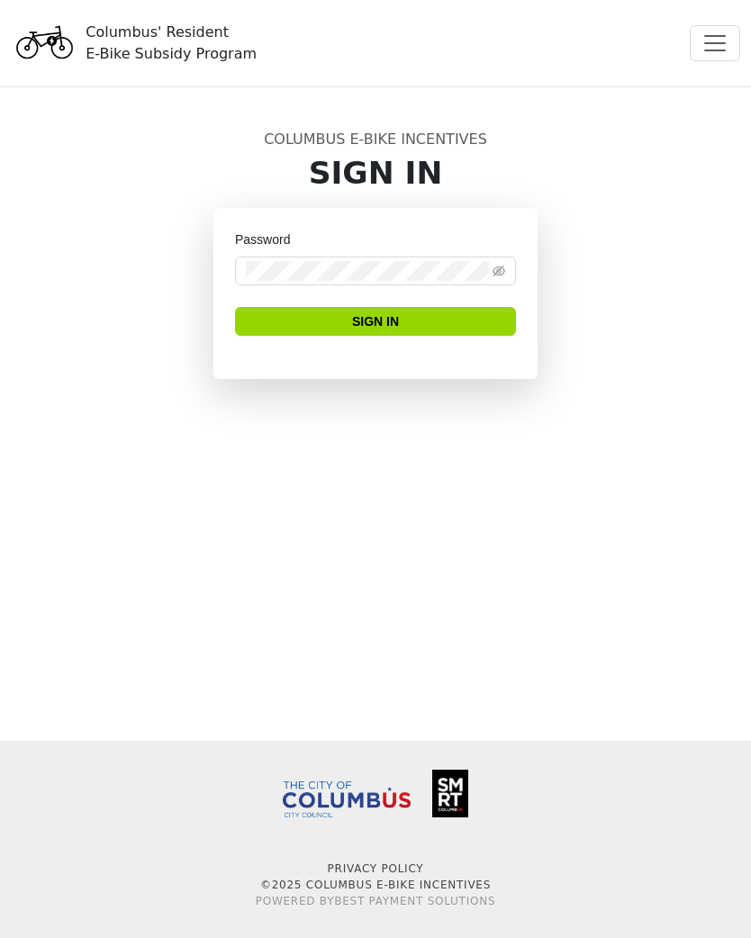
click at [723, 39] on span "Toggle navigation" at bounding box center [715, 43] width 27 height 27
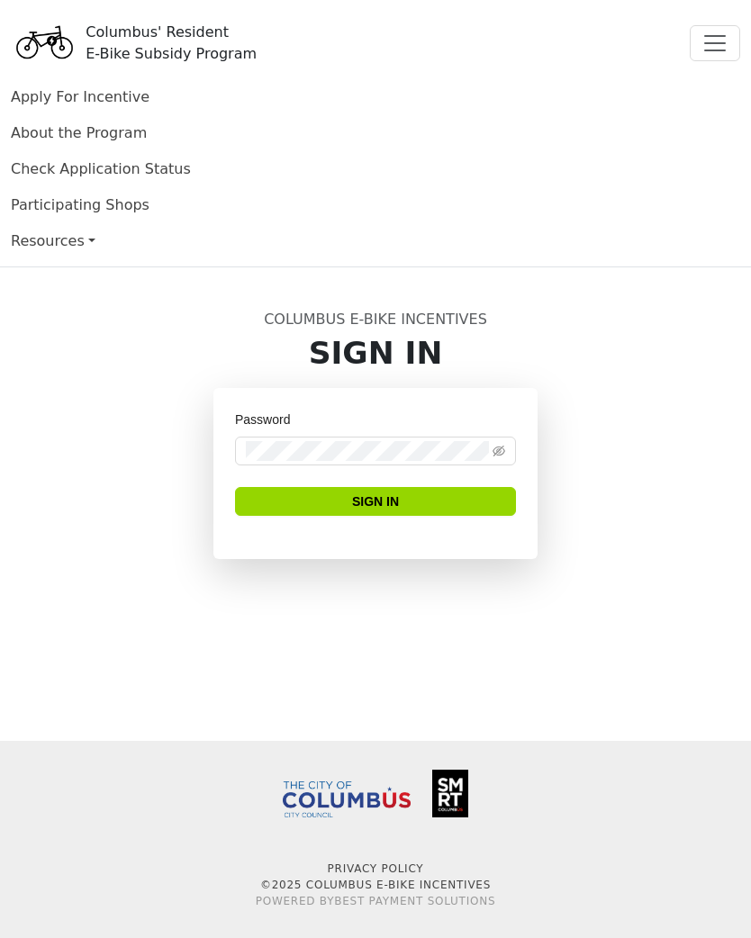
click at [443, 493] on button "Sign In" at bounding box center [375, 501] width 281 height 29
click at [417, 515] on button "Sign In" at bounding box center [375, 501] width 281 height 29
click at [471, 656] on main "Columbus E-Bike Incentives Sign In Password Sign In" at bounding box center [375, 504] width 751 height 474
click at [44, 104] on link "Apply For Incentive" at bounding box center [80, 96] width 139 height 17
click at [33, 104] on link "Apply For Incentive" at bounding box center [80, 96] width 139 height 17
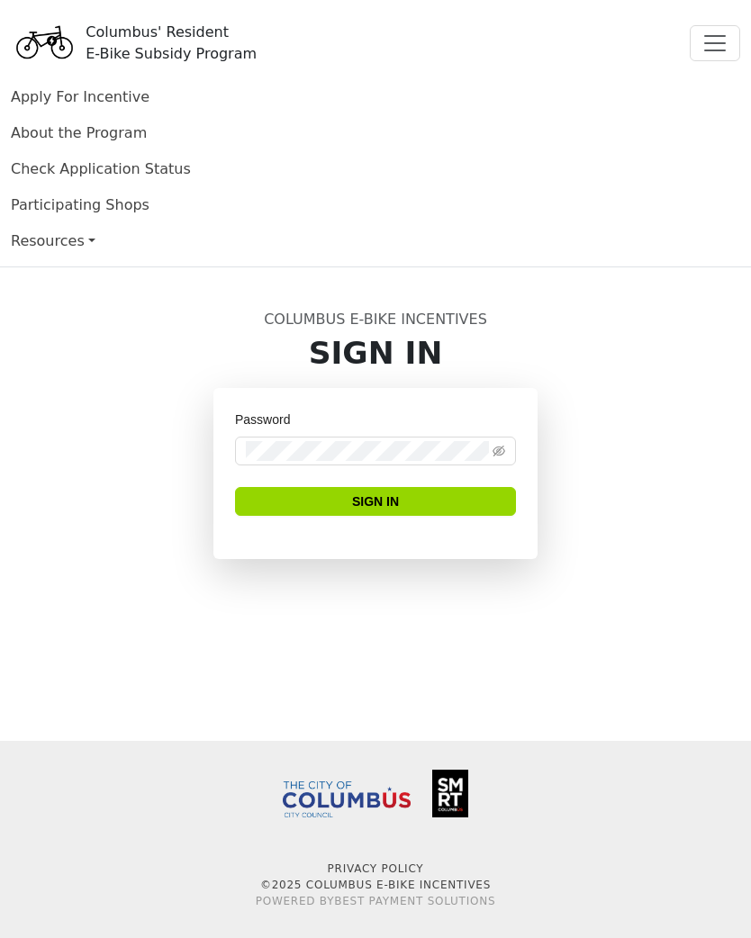
click at [722, 41] on span "Toggle navigation" at bounding box center [715, 43] width 27 height 27
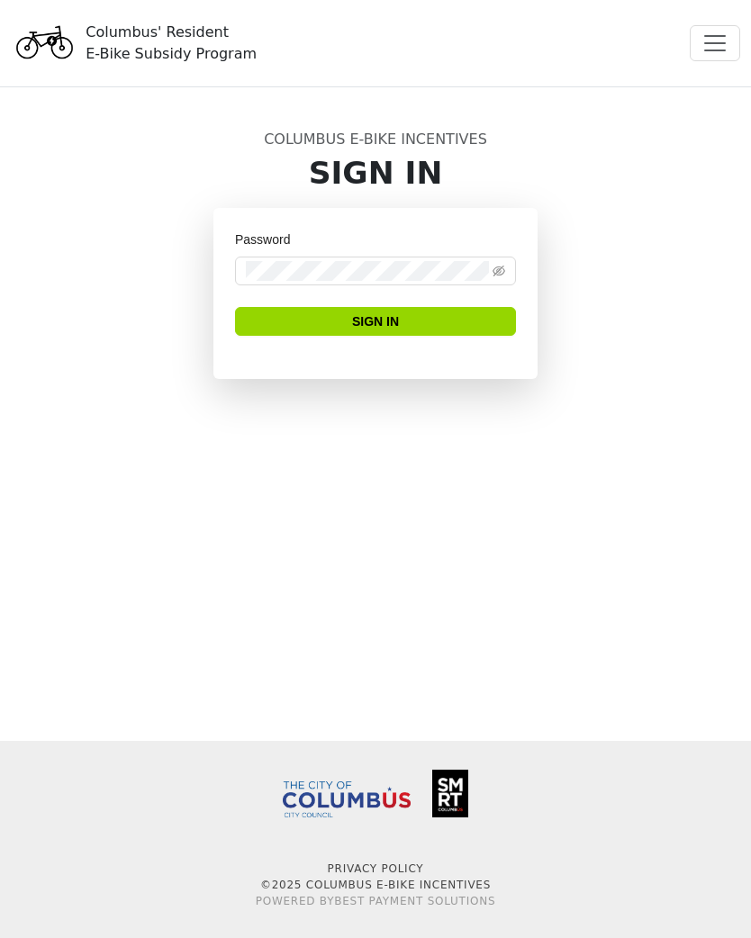
click at [718, 41] on span "Toggle navigation" at bounding box center [715, 43] width 27 height 27
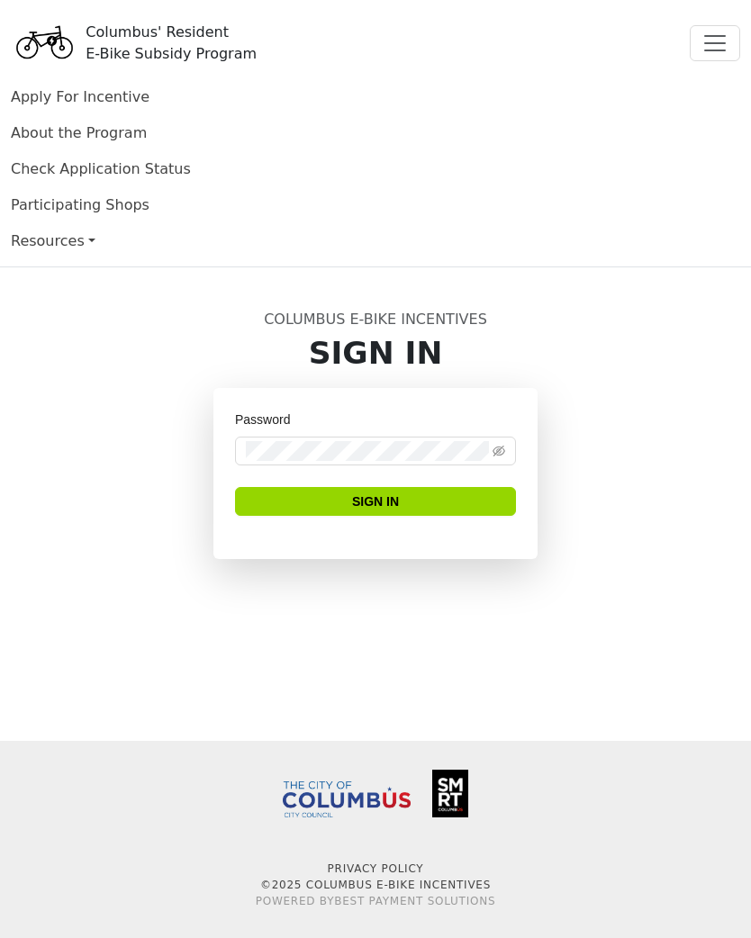
click at [720, 48] on span "Toggle navigation" at bounding box center [715, 43] width 27 height 27
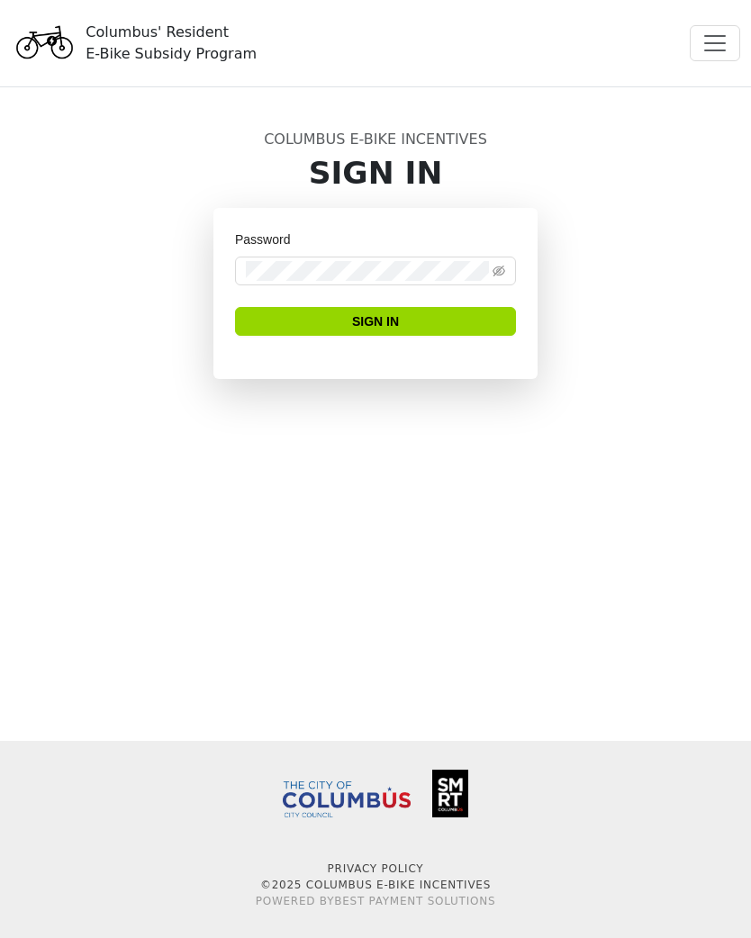
click at [455, 323] on button "Sign In" at bounding box center [375, 321] width 281 height 29
click at [494, 271] on icon "eye-invisible" at bounding box center [499, 271] width 13 height 11
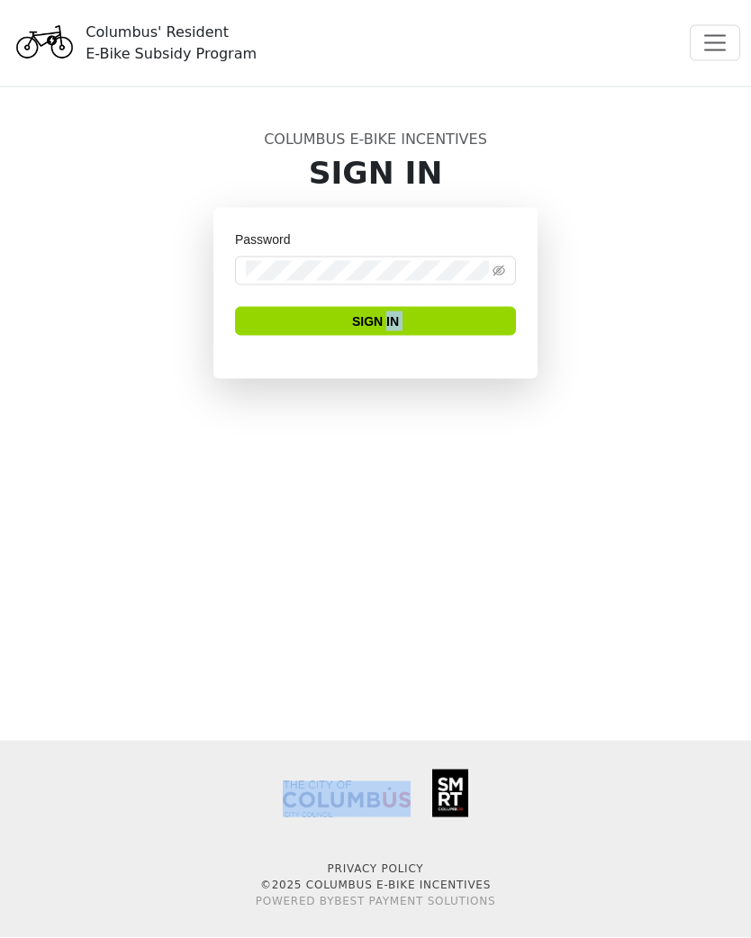
scroll to position [2, 0]
click at [468, 804] on img at bounding box center [450, 794] width 36 height 48
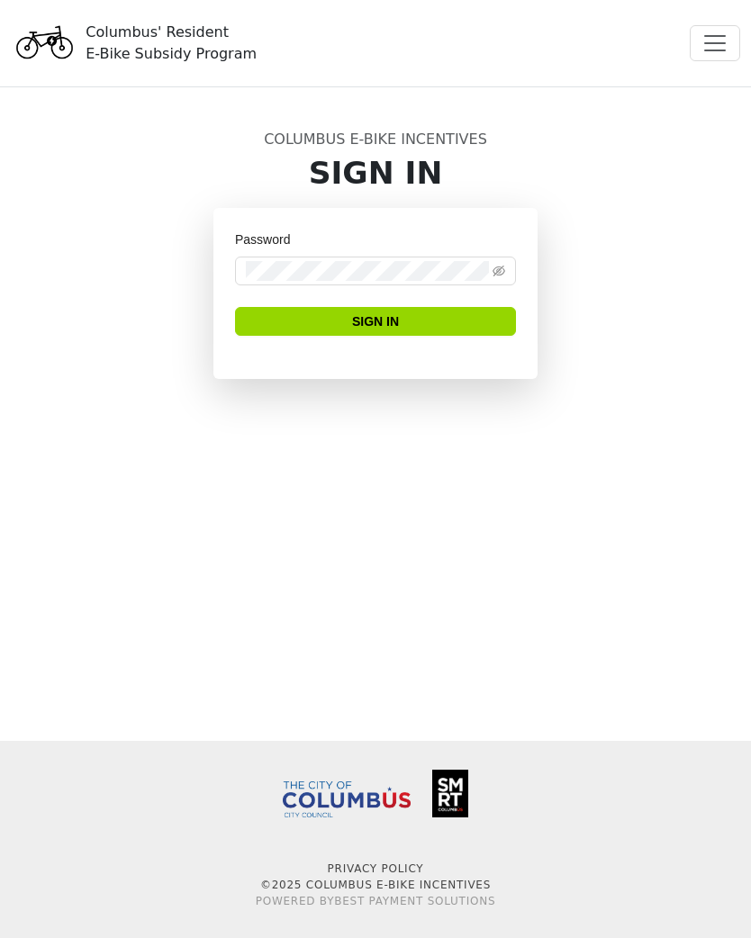
scroll to position [0, 0]
click at [714, 37] on span "Toggle navigation" at bounding box center [715, 43] width 27 height 27
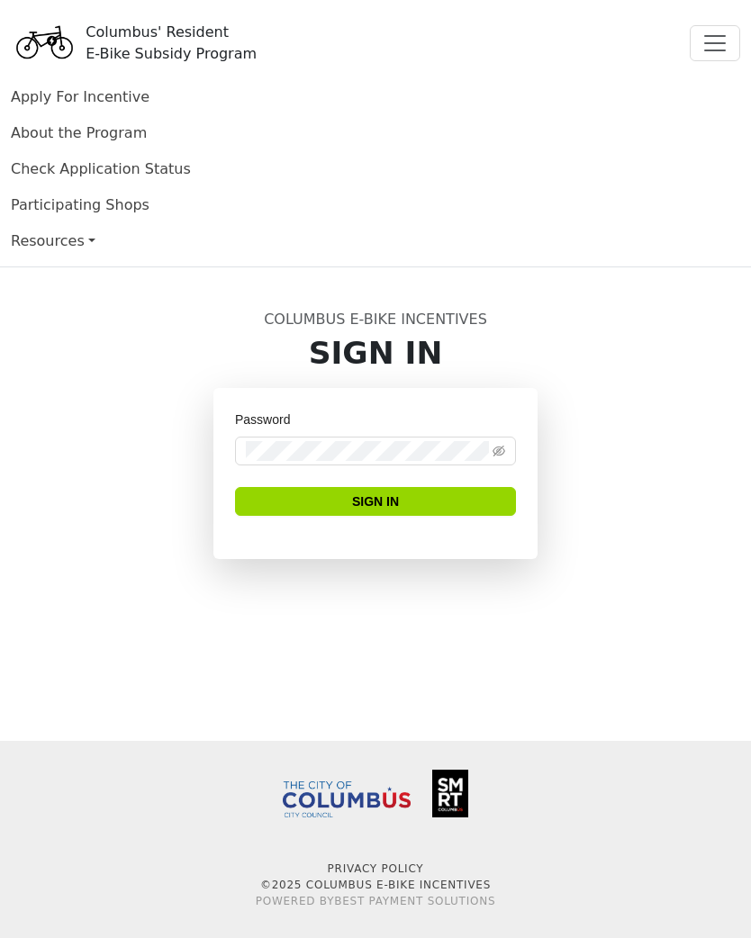
click at [55, 98] on link "Apply For Incentive" at bounding box center [80, 96] width 139 height 17
click at [50, 134] on link "About the Program" at bounding box center [79, 132] width 136 height 17
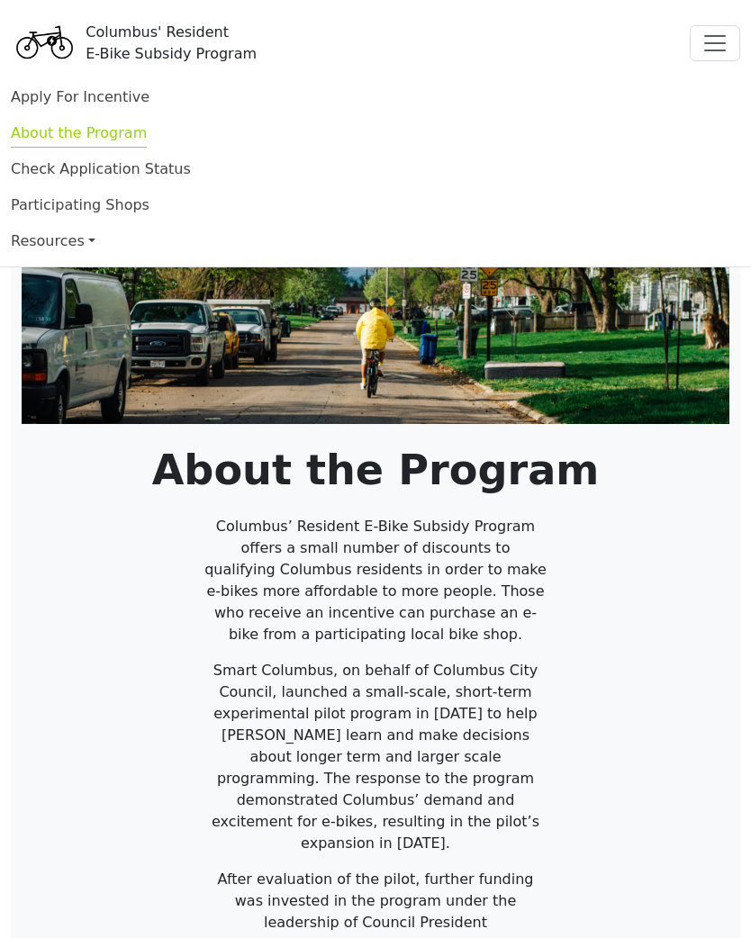
click at [66, 177] on link "Check Application Status" at bounding box center [101, 168] width 180 height 17
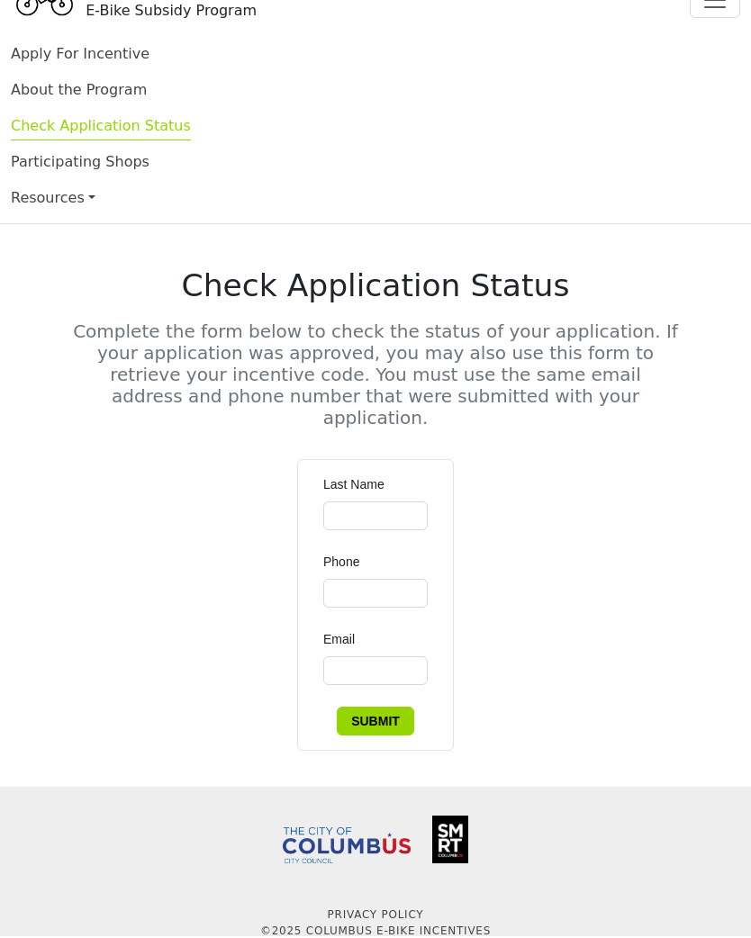
scroll to position [39, 0]
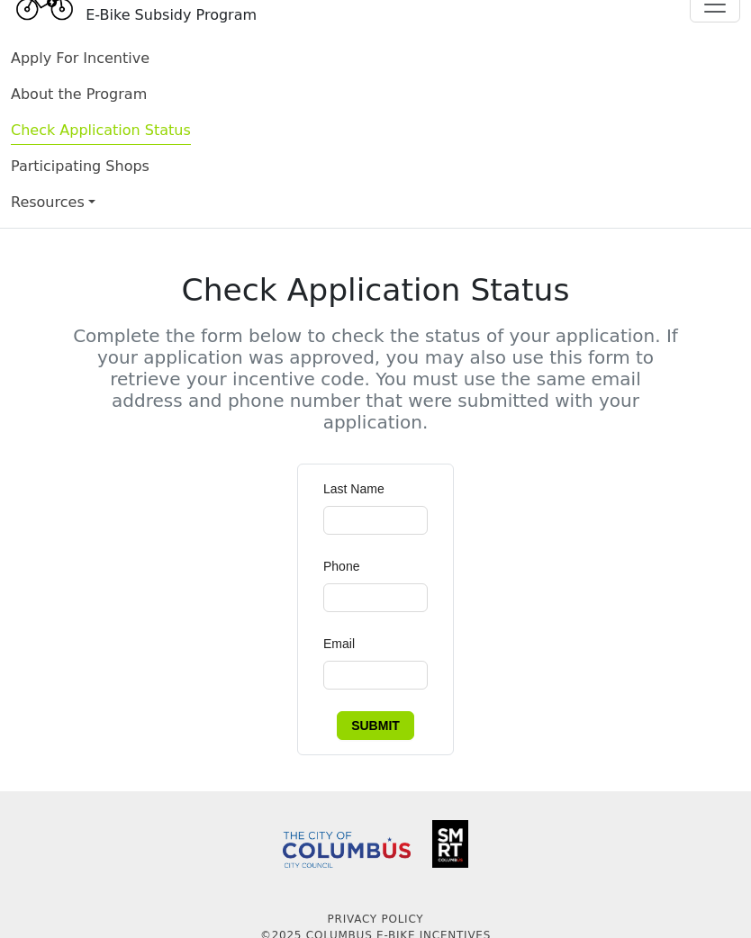
click at [37, 173] on link "Participating Shops" at bounding box center [80, 166] width 139 height 17
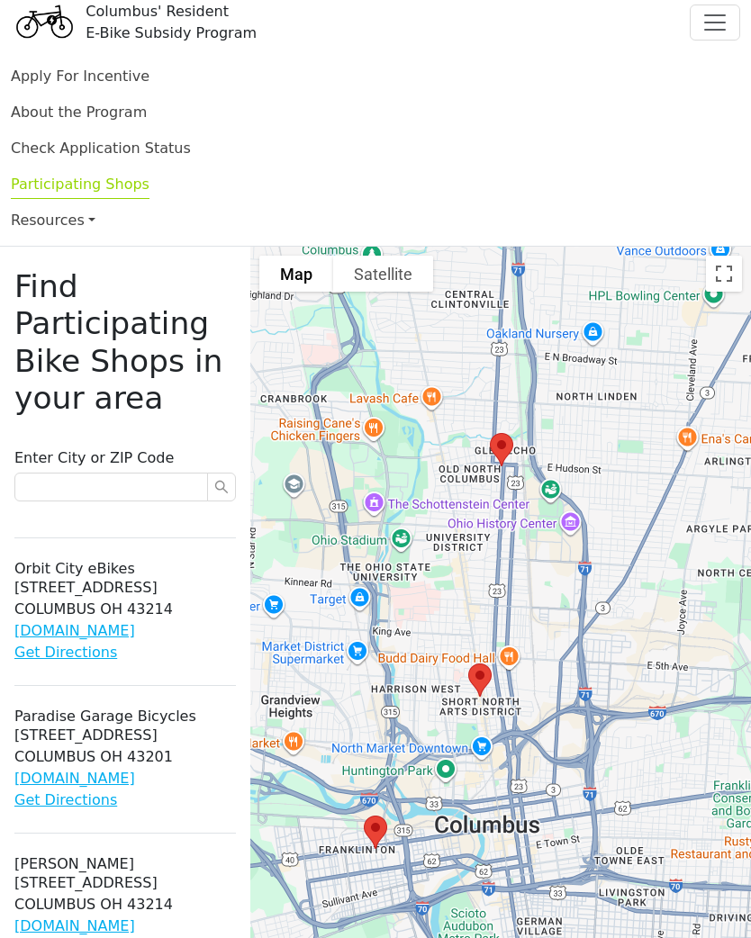
scroll to position [21, 0]
click at [30, 231] on link "Resources" at bounding box center [375, 221] width 729 height 36
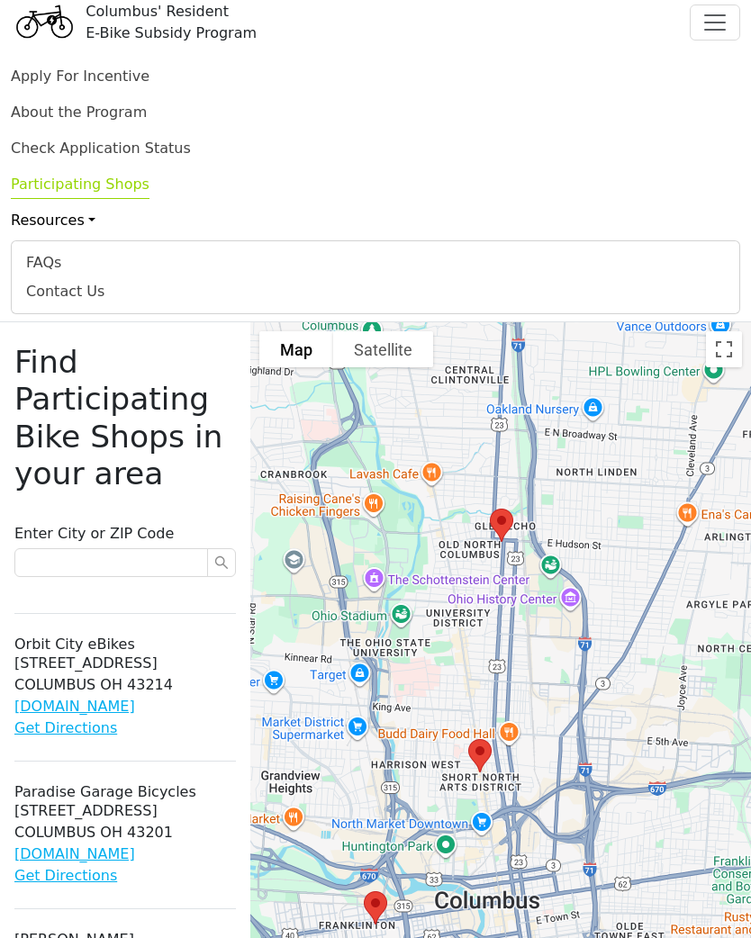
click at [41, 269] on div "FAQs" at bounding box center [375, 263] width 699 height 22
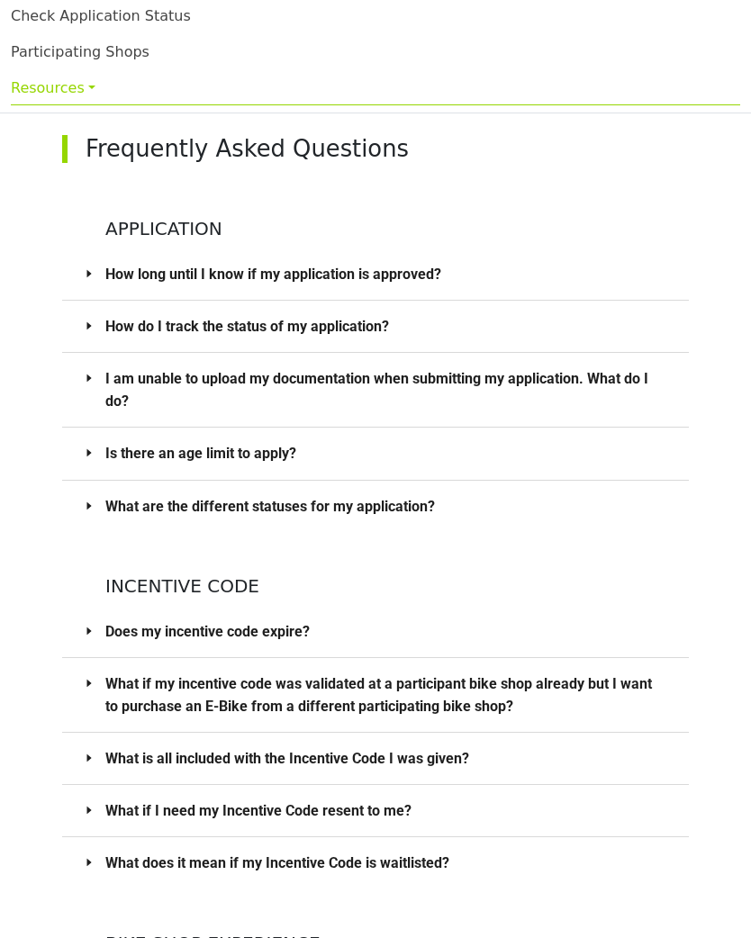
scroll to position [156, 0]
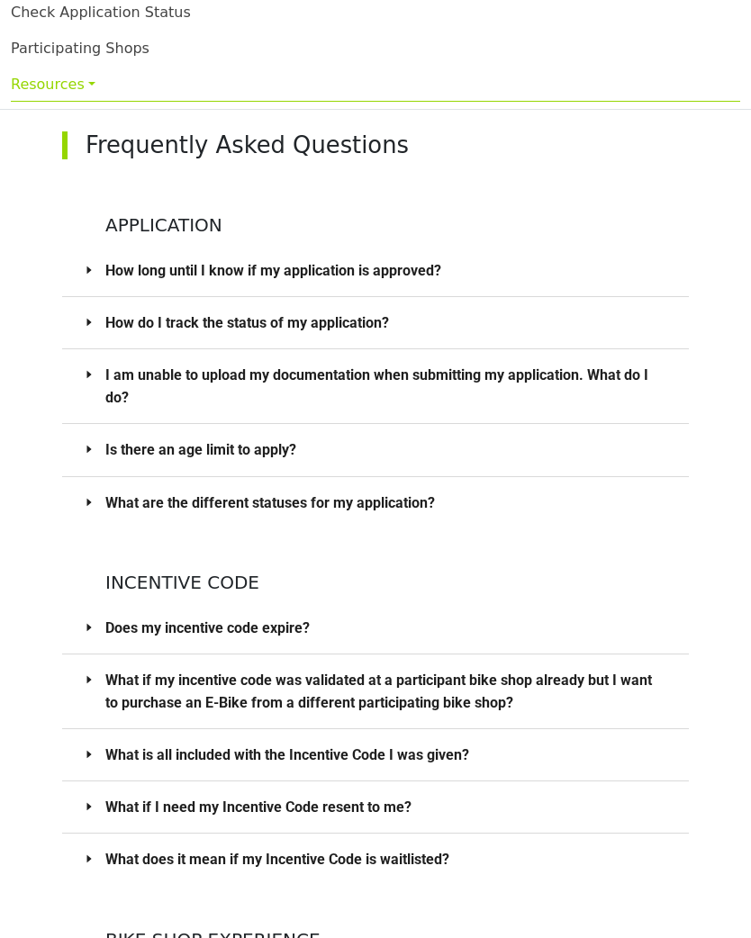
click at [146, 278] on span "How long until I know if my application is approved?" at bounding box center [386, 271] width 562 height 23
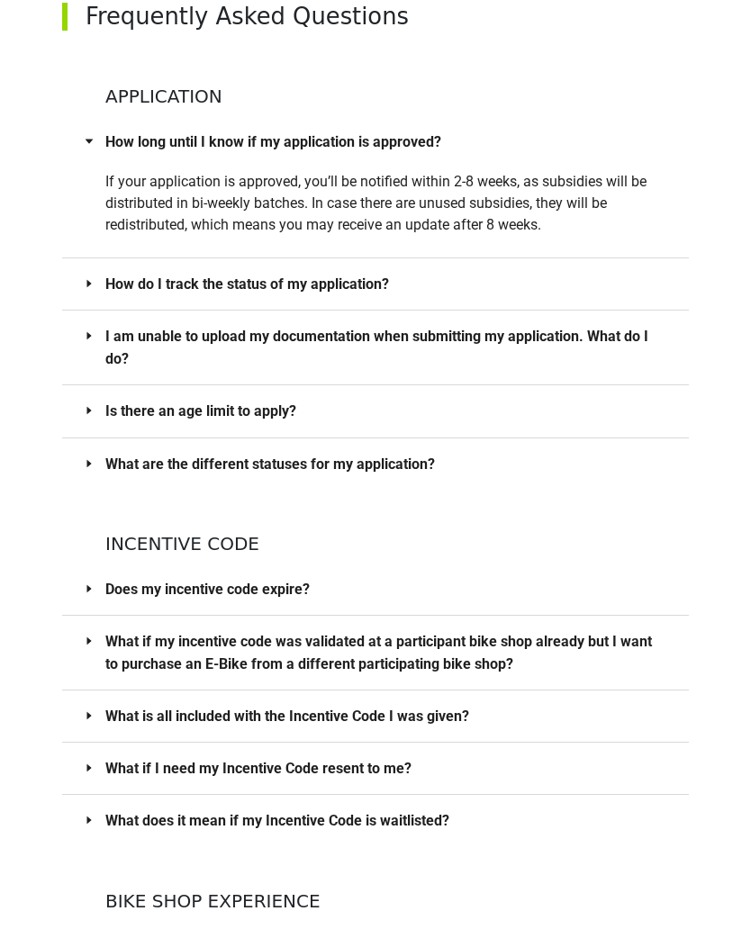
scroll to position [286, 0]
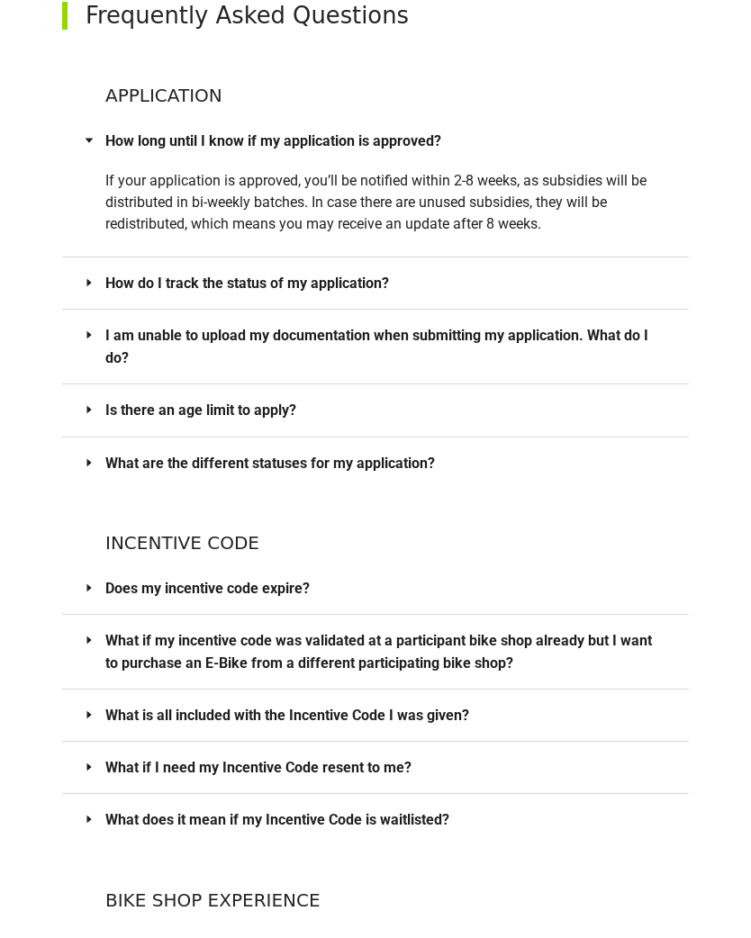
click at [133, 285] on span "How do I track the status of my application?" at bounding box center [386, 283] width 562 height 23
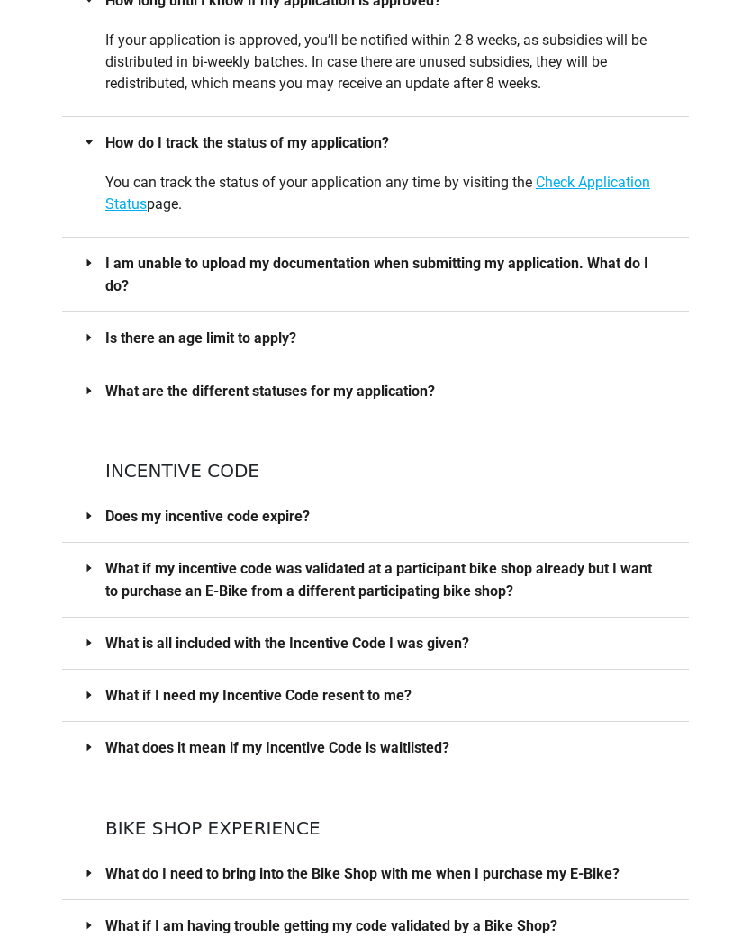
scroll to position [429, 0]
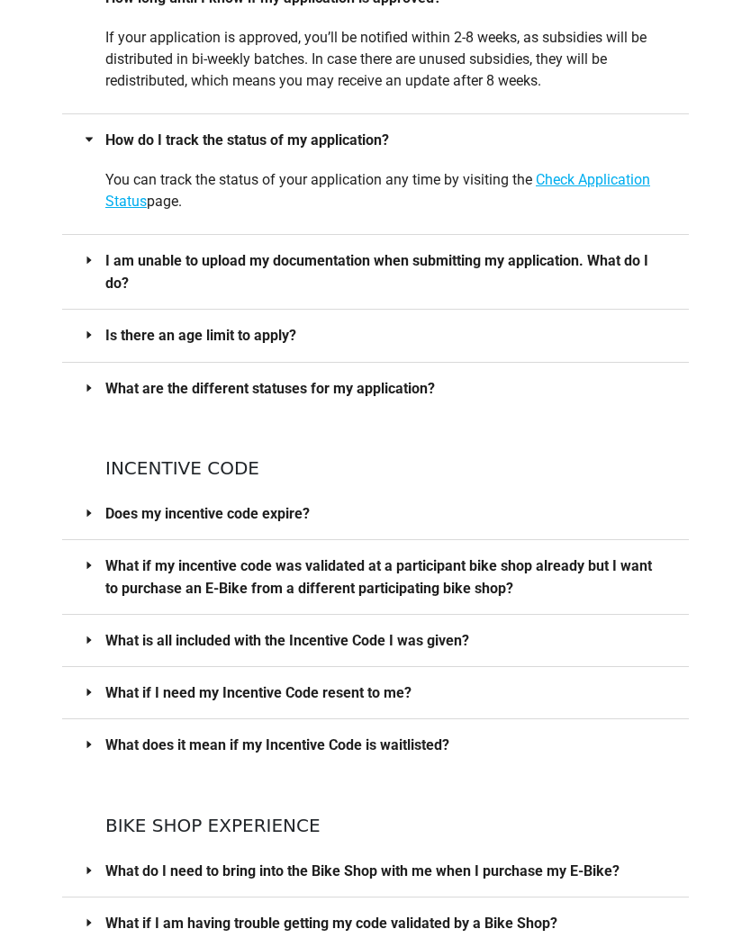
click at [146, 354] on div "Is there an age limit to apply?" at bounding box center [375, 336] width 627 height 51
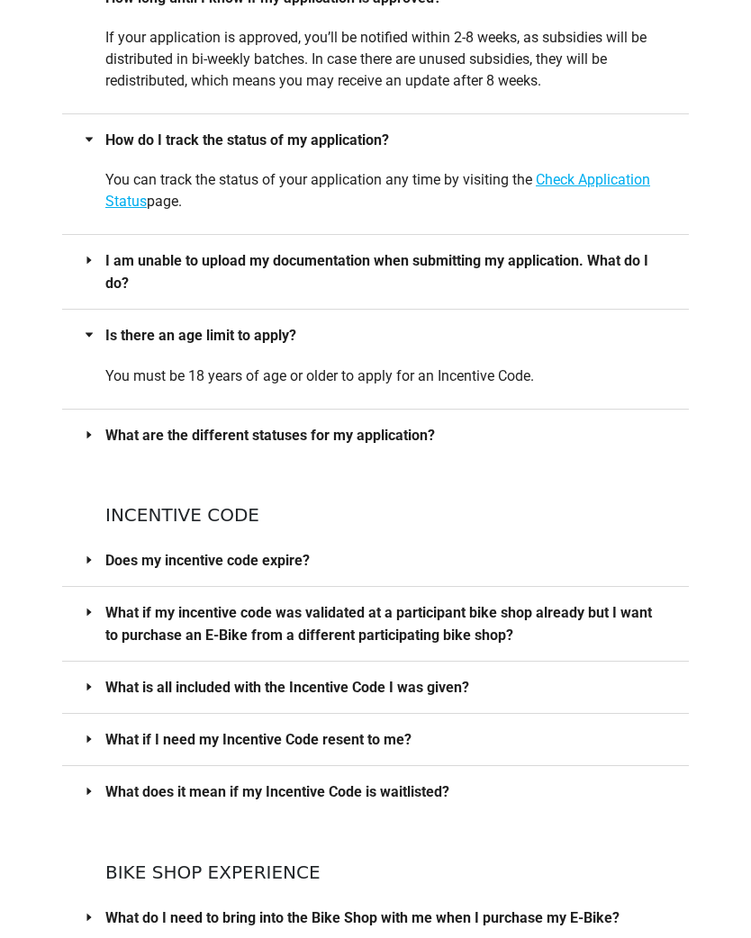
click at [141, 445] on div "What are the different statuses for my application?" at bounding box center [375, 435] width 627 height 51
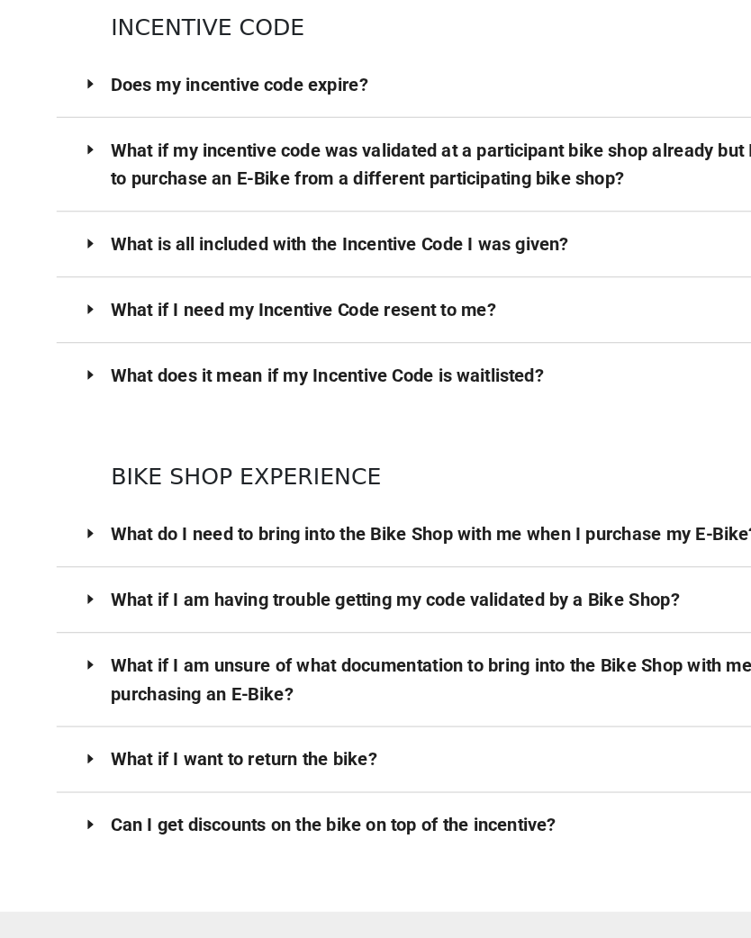
scroll to position [953, 0]
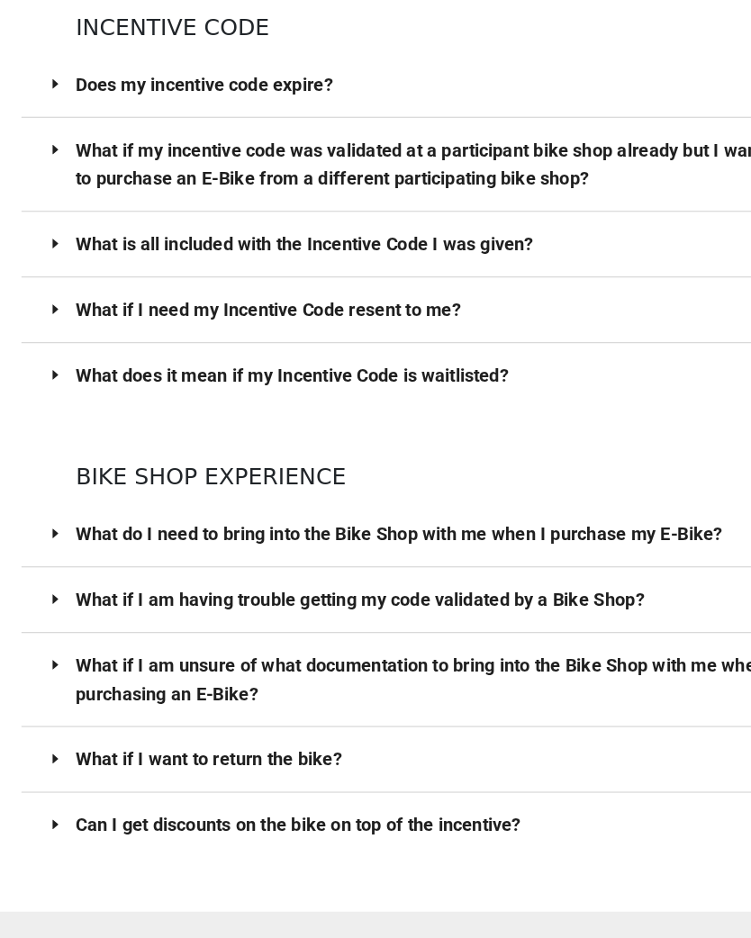
click at [98, 389] on div "What if I need my Incentive Code resent to me?" at bounding box center [375, 414] width 627 height 51
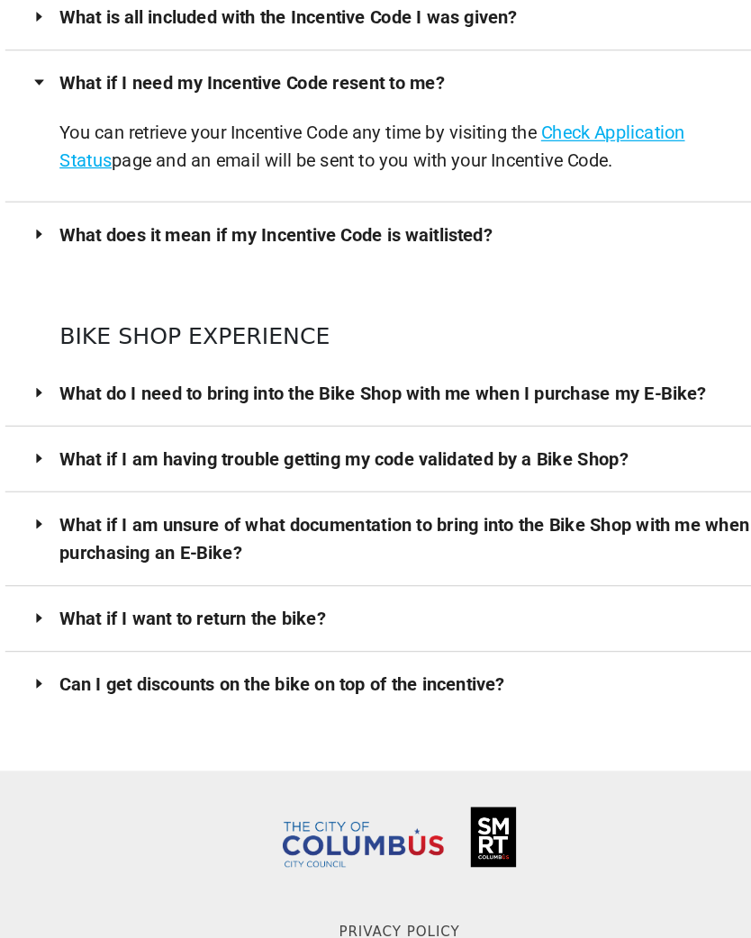
scroll to position [1171, 0]
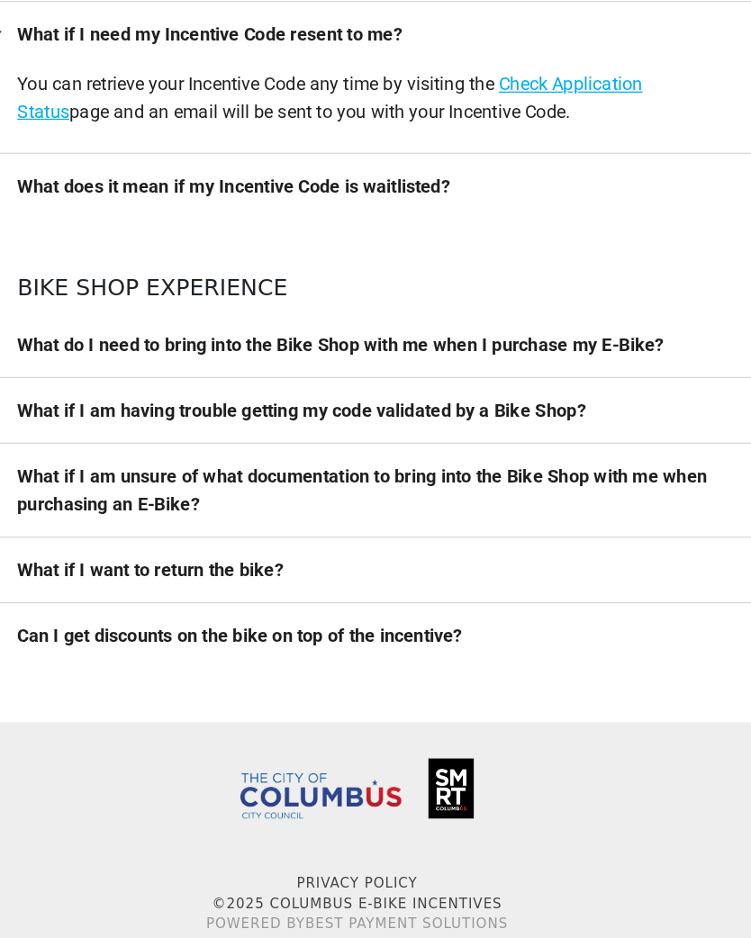
click at [364, 664] on span "Can I get discounts on the bike on top of the incentive?" at bounding box center [386, 675] width 562 height 23
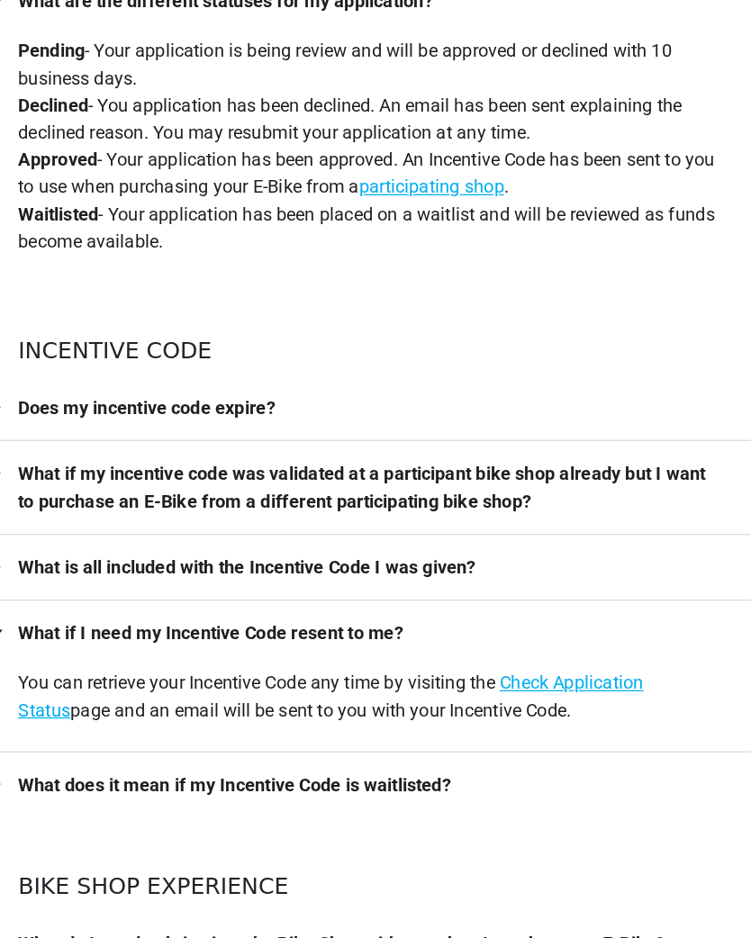
scroll to position [856, 0]
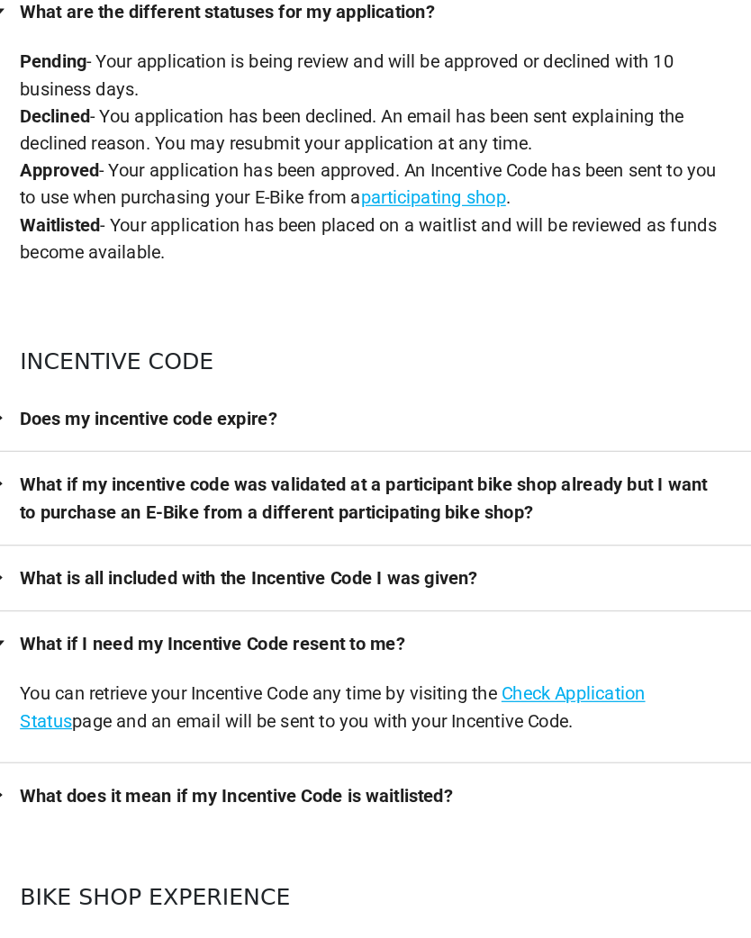
click at [218, 329] on span "Does my incentive code expire?" at bounding box center [386, 333] width 562 height 23
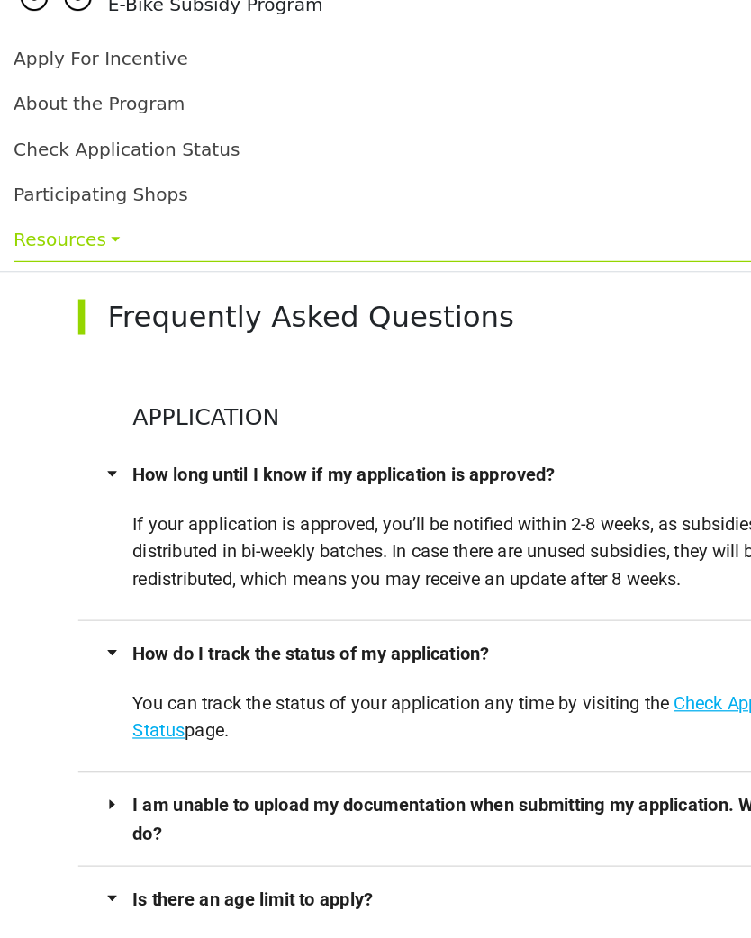
scroll to position [0, 0]
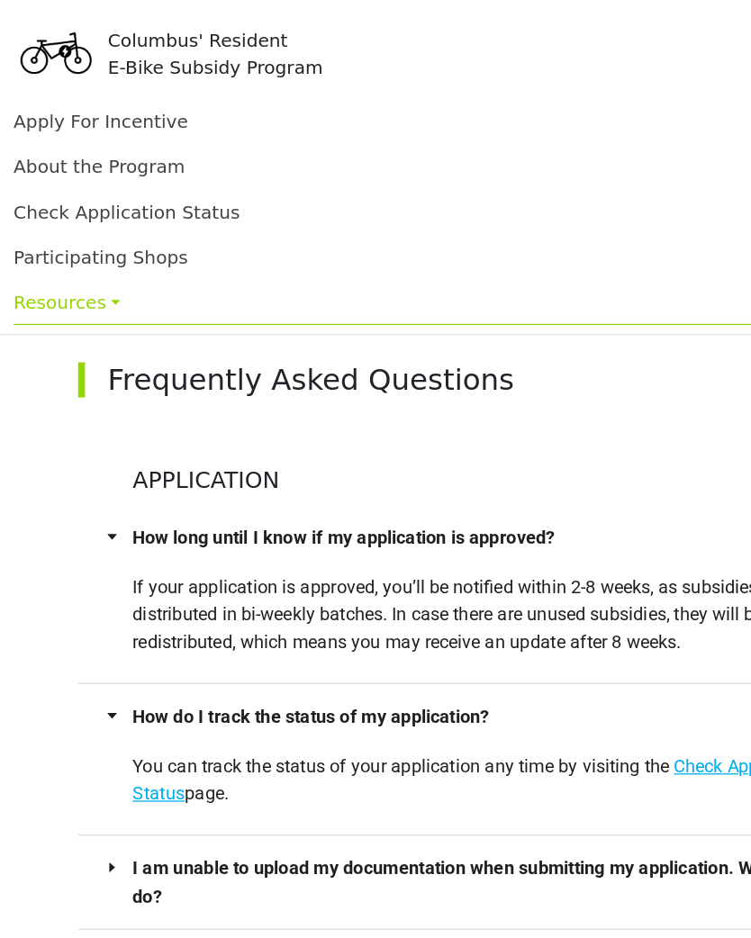
click at [47, 104] on link "Apply For Incentive" at bounding box center [80, 96] width 139 height 17
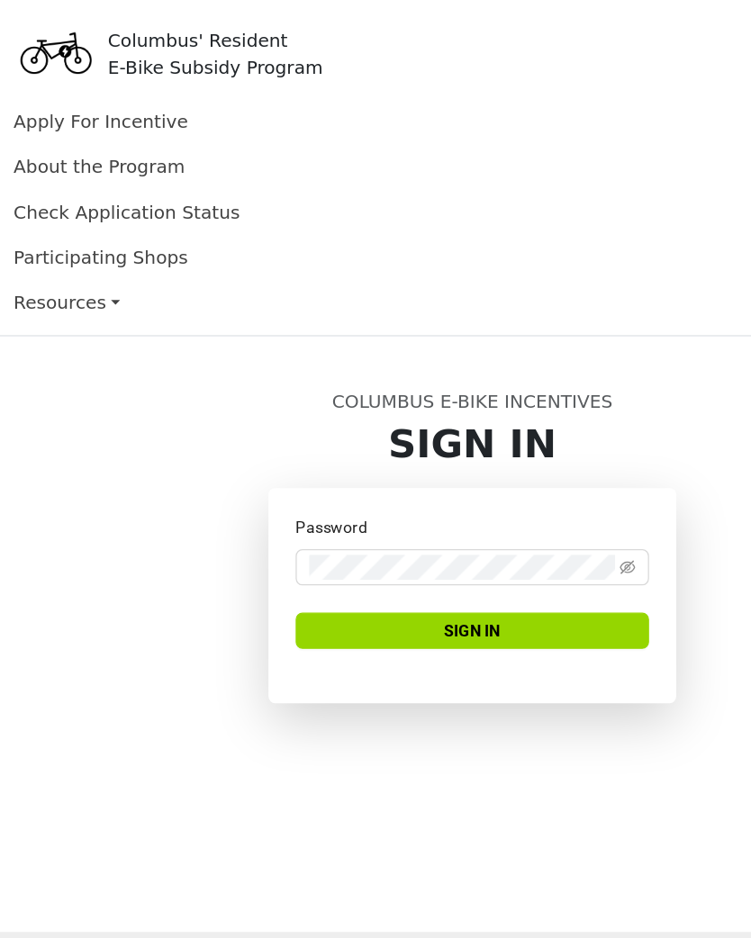
click at [373, 510] on span "Sign In" at bounding box center [375, 502] width 45 height 20
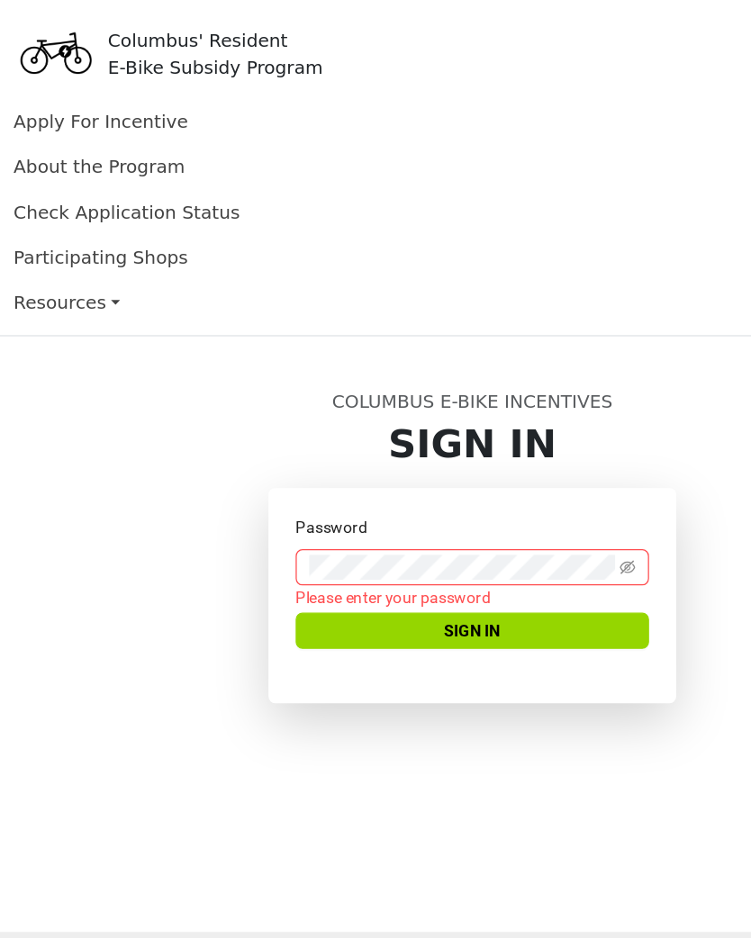
click at [389, 503] on span "Sign In" at bounding box center [375, 502] width 45 height 20
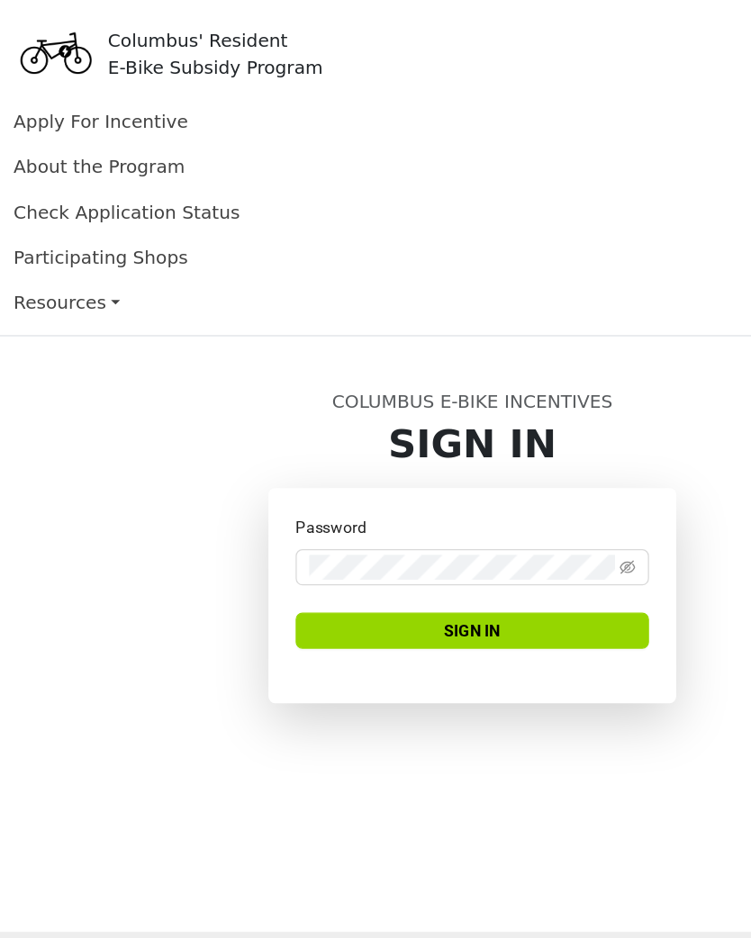
click at [419, 506] on button "Sign In" at bounding box center [375, 501] width 281 height 29
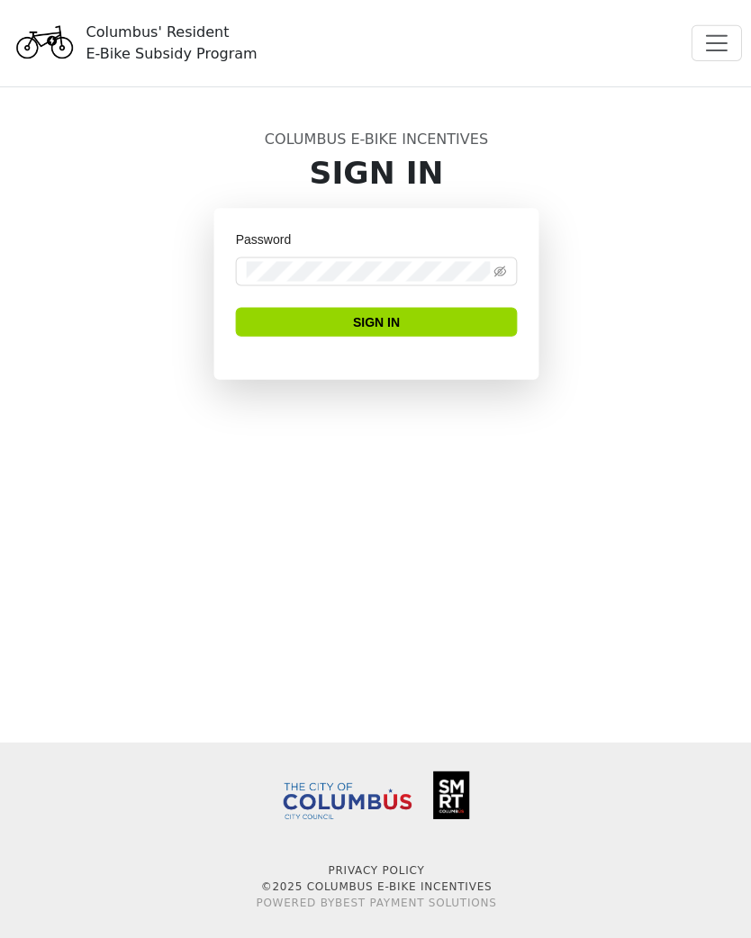
scroll to position [2, 0]
click at [717, 45] on span "Toggle navigation" at bounding box center [715, 43] width 27 height 27
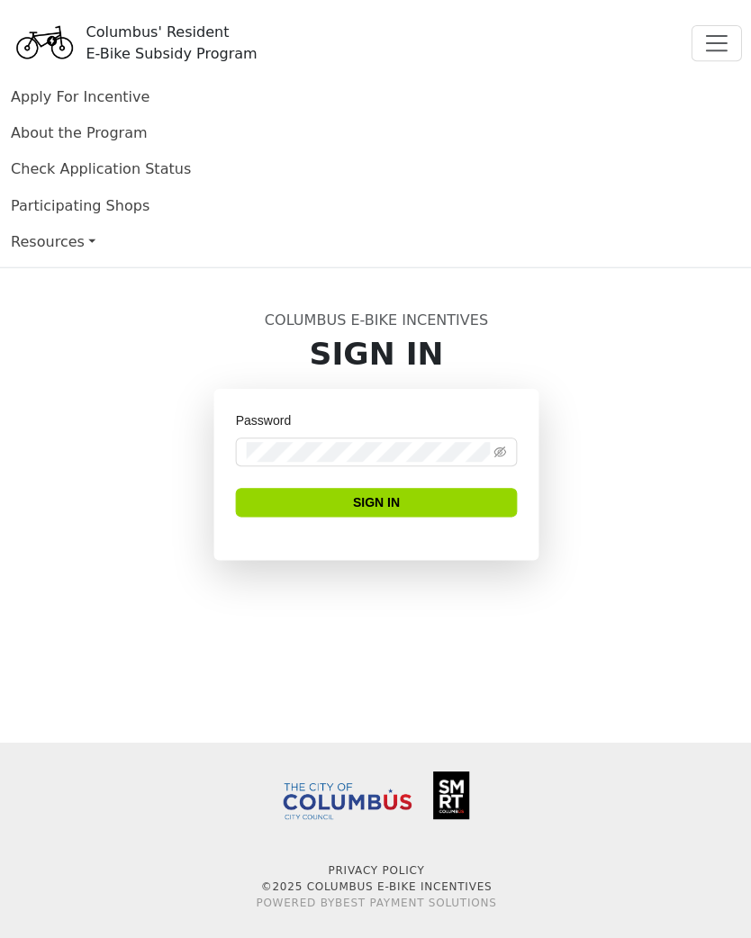
click at [68, 97] on link "Apply For Incentive" at bounding box center [80, 96] width 139 height 17
click at [68, 104] on link "Apply For Incentive" at bounding box center [80, 96] width 139 height 17
click at [720, 34] on span "Toggle navigation" at bounding box center [715, 43] width 27 height 27
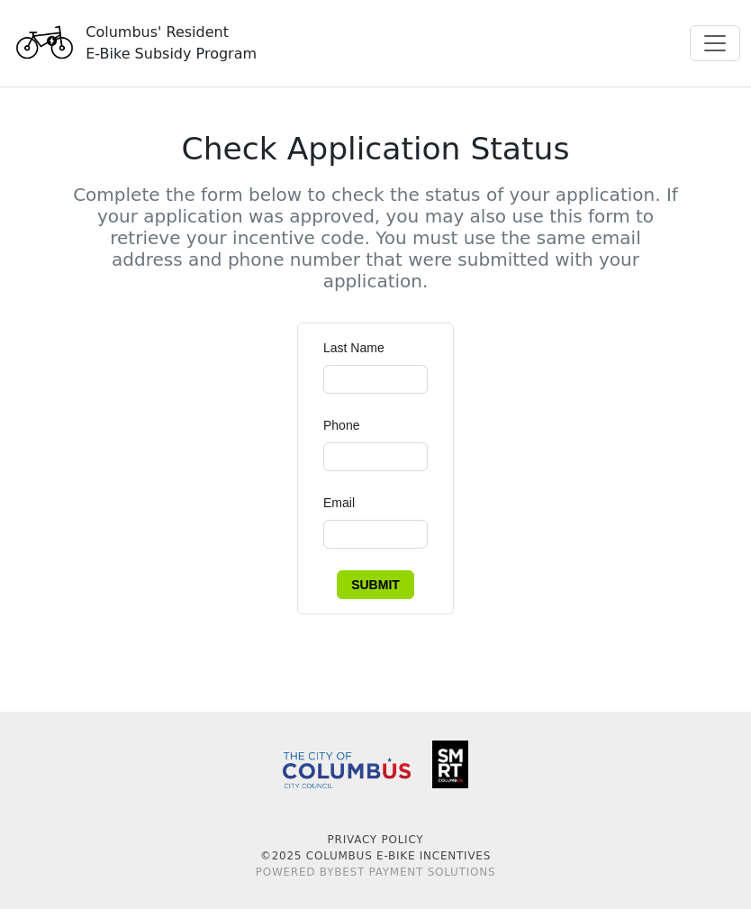
click at [713, 38] on span "Toggle navigation" at bounding box center [715, 43] width 27 height 27
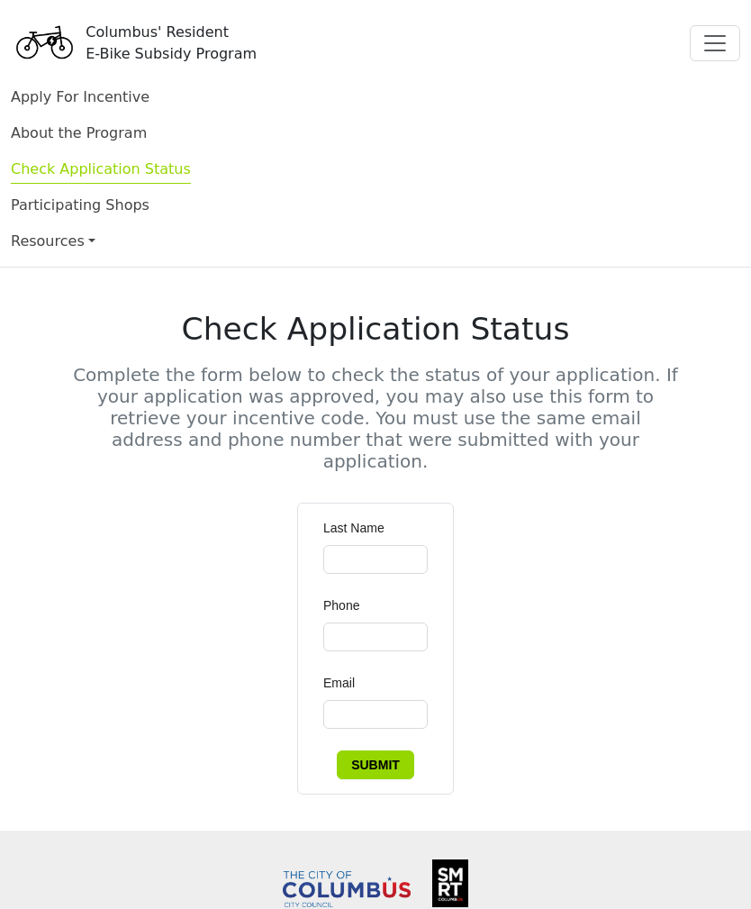
scroll to position [3, 0]
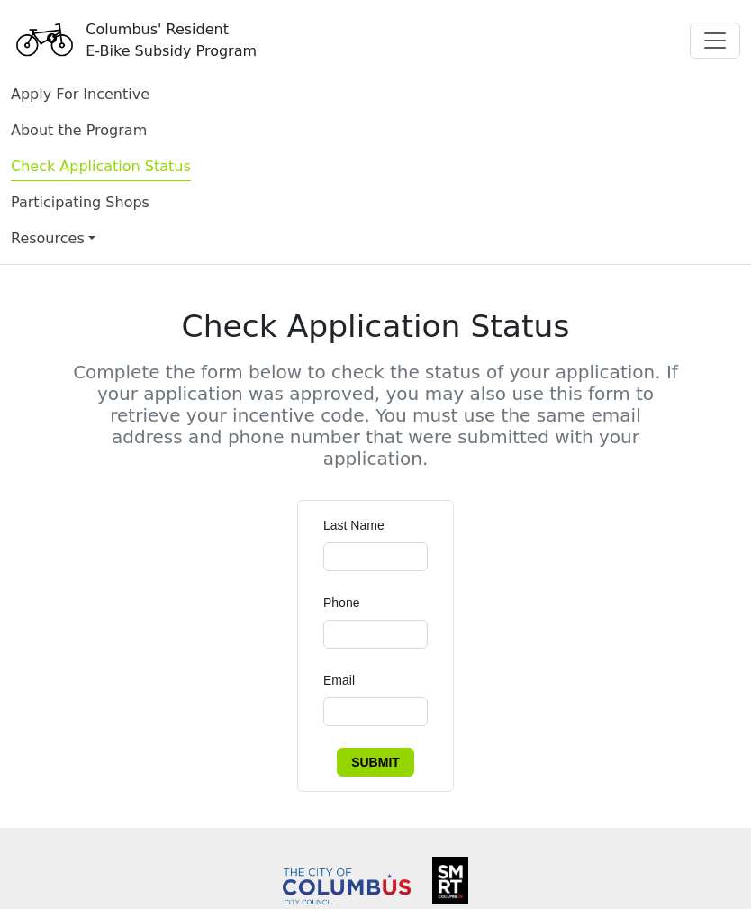
click at [742, 893] on div at bounding box center [375, 901] width 737 height 91
click at [385, 542] on input "Last Name" at bounding box center [375, 556] width 104 height 29
type input "*******"
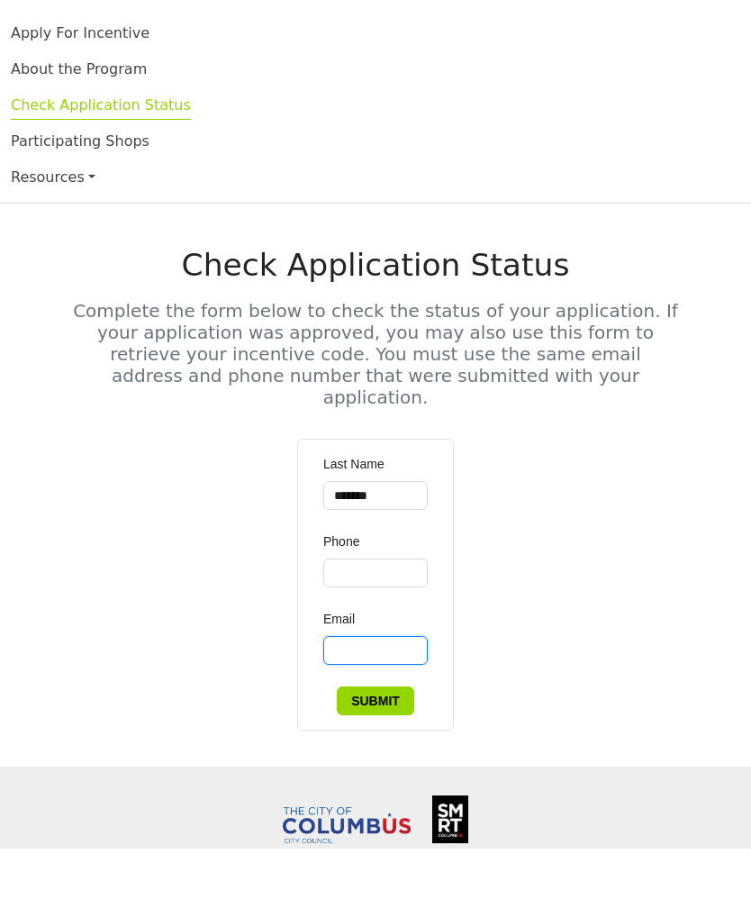
click at [391, 697] on input "Email" at bounding box center [375, 711] width 104 height 29
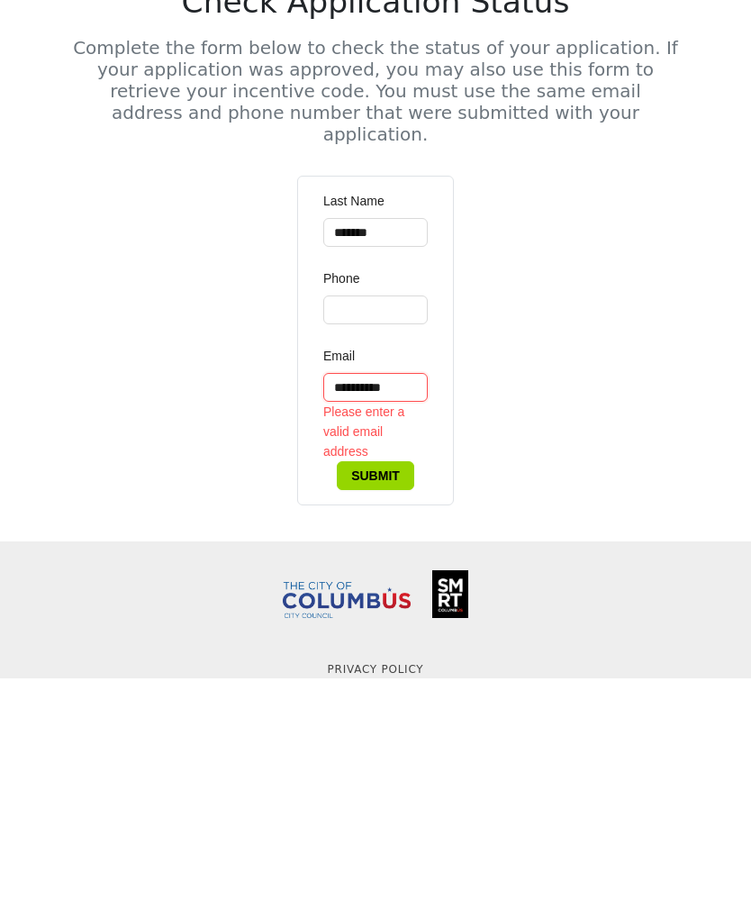
type input "**********"
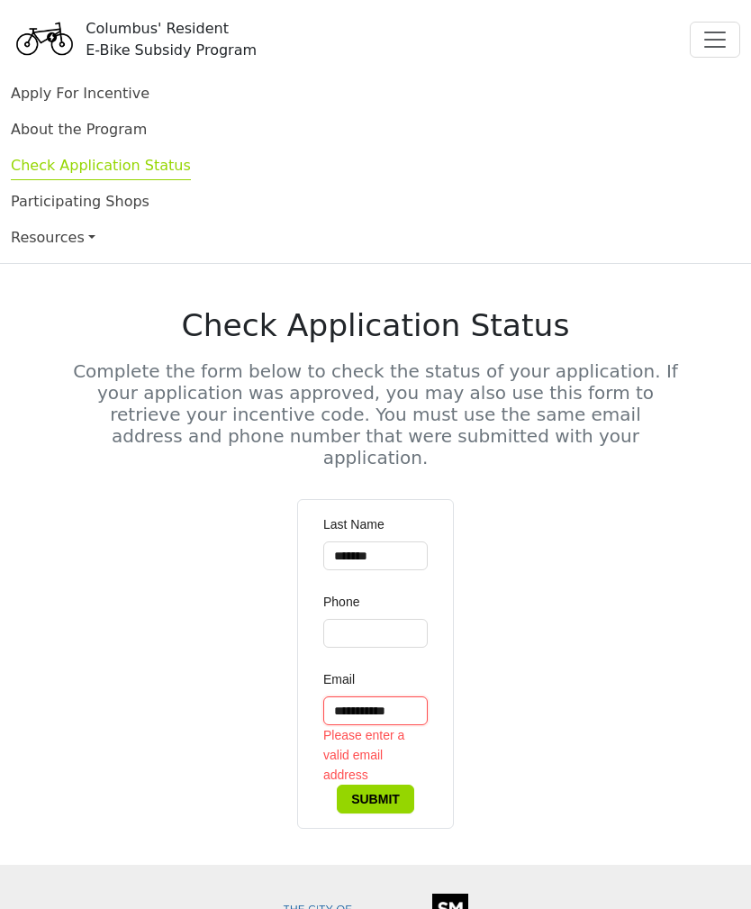
scroll to position [0, 0]
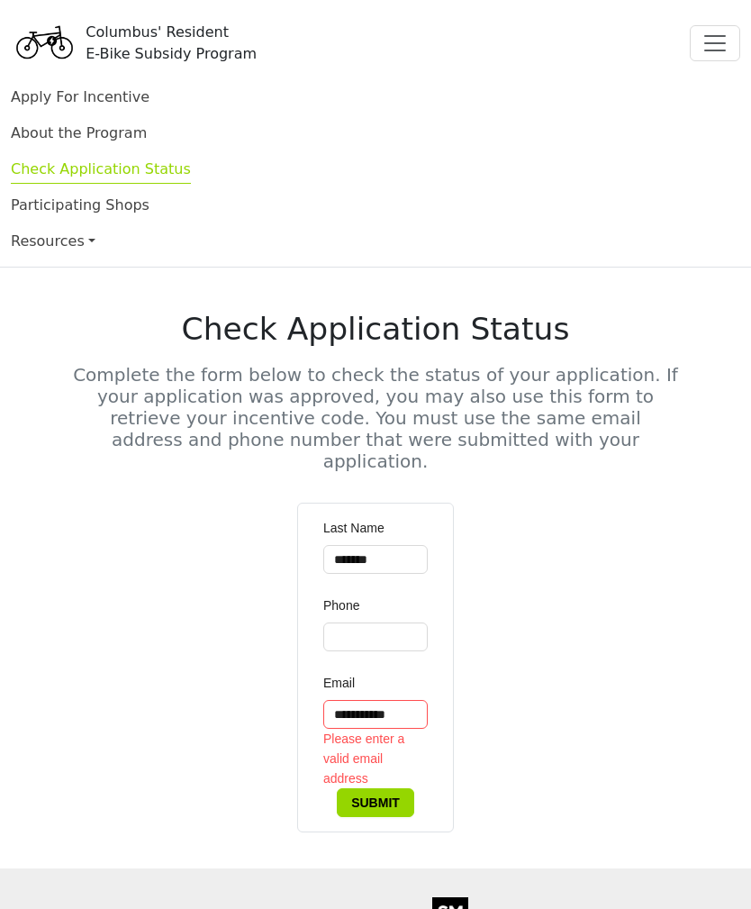
click at [64, 134] on link "About the Program" at bounding box center [79, 132] width 136 height 17
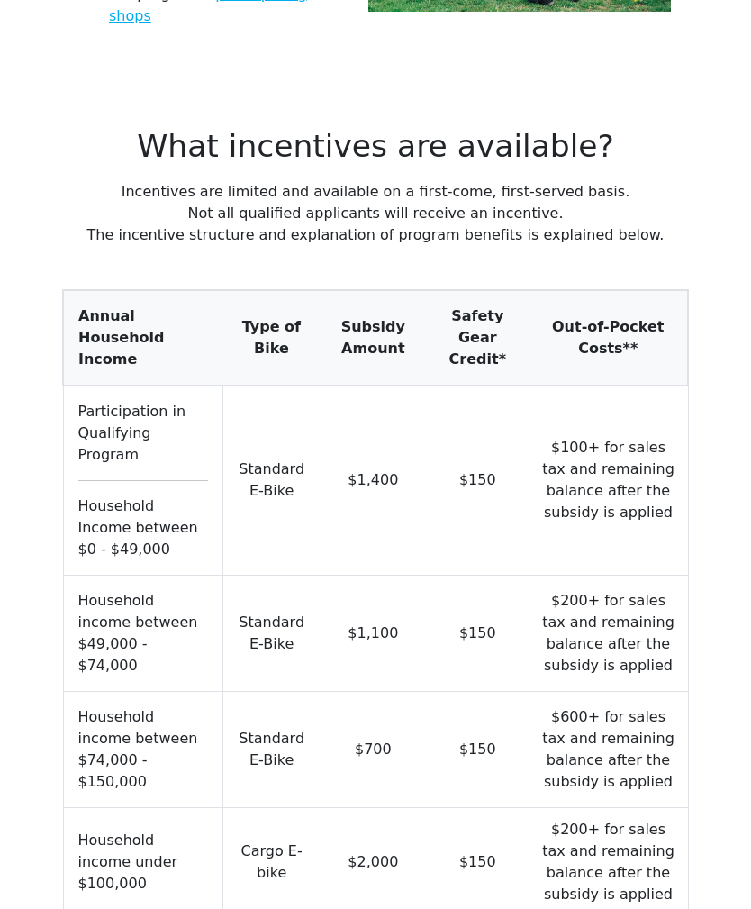
scroll to position [1804, 0]
click at [552, 691] on td "$600+ for sales tax and remaining balance after the subsidy is applied" at bounding box center [608, 749] width 159 height 116
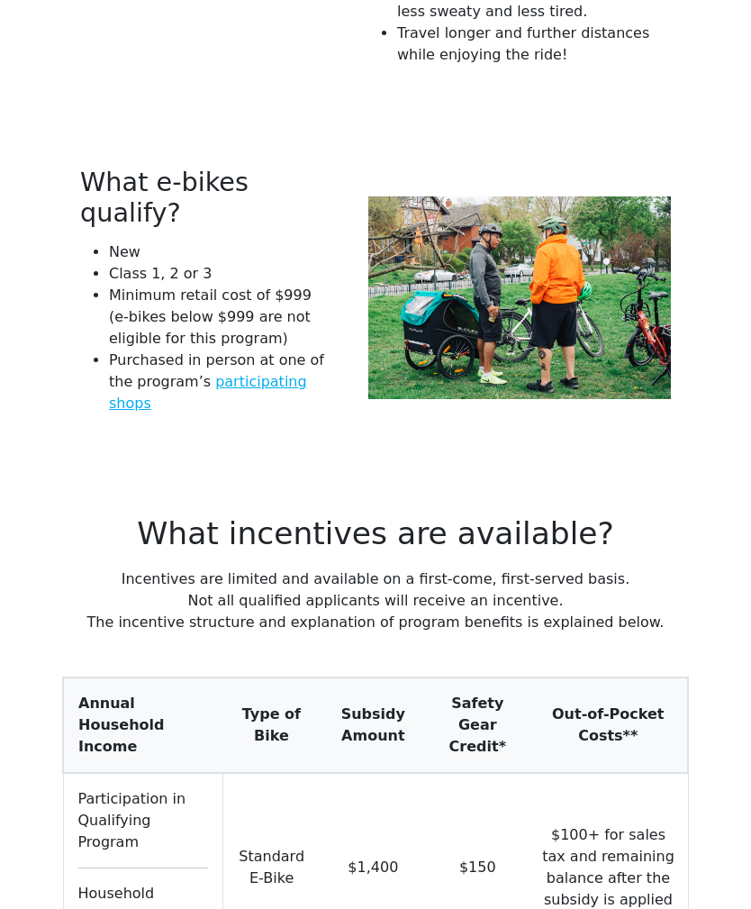
scroll to position [1417, 0]
click at [259, 373] on link "participating shops" at bounding box center [208, 392] width 198 height 39
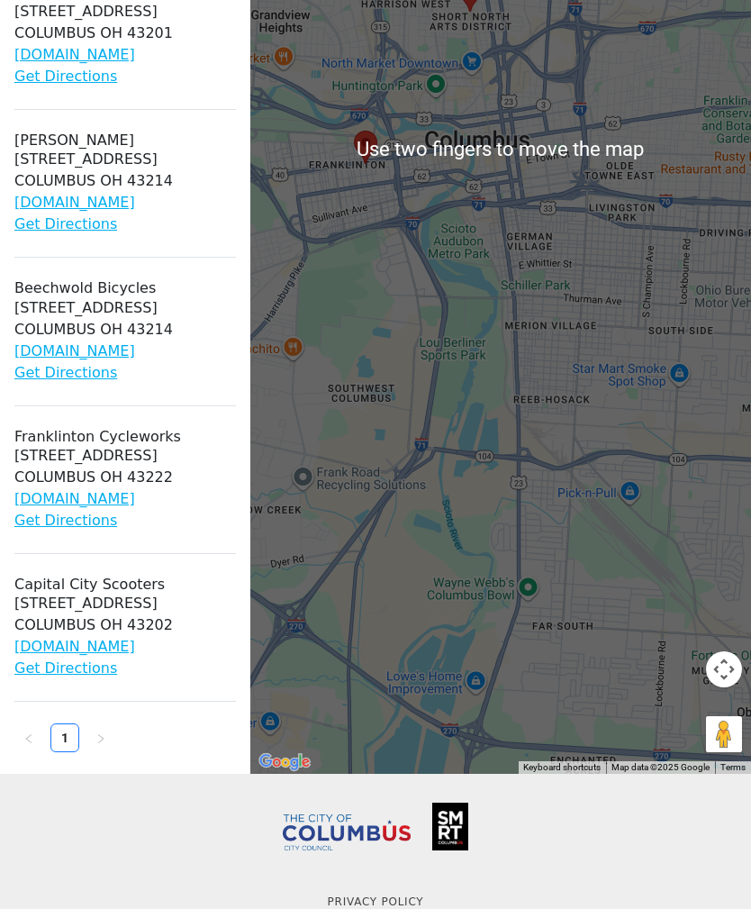
scroll to position [566, 0]
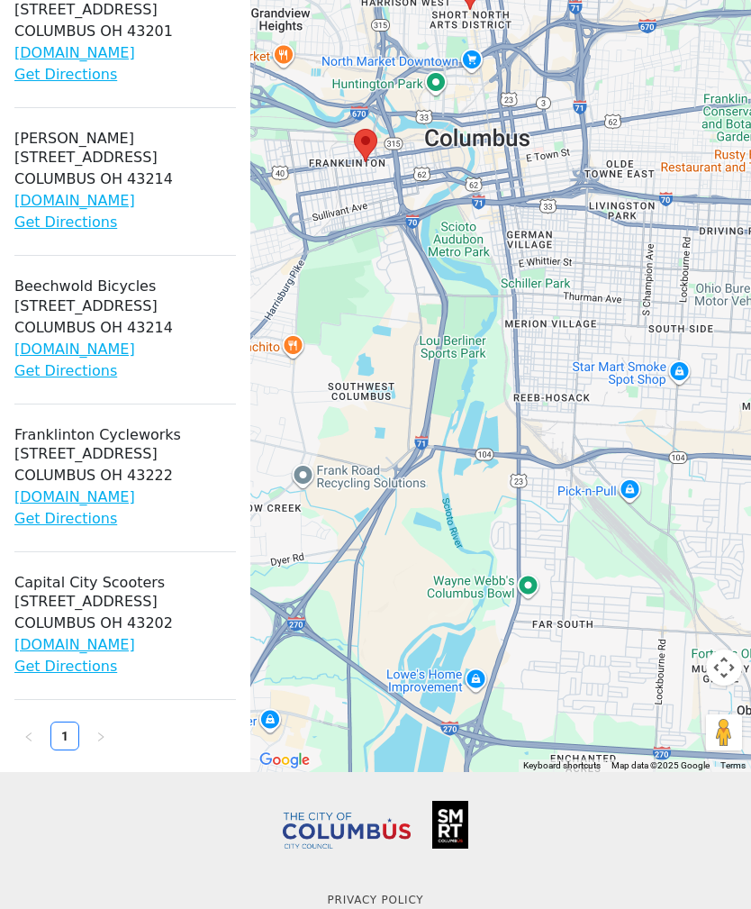
click at [135, 503] on link "[DOMAIN_NAME]" at bounding box center [74, 496] width 121 height 17
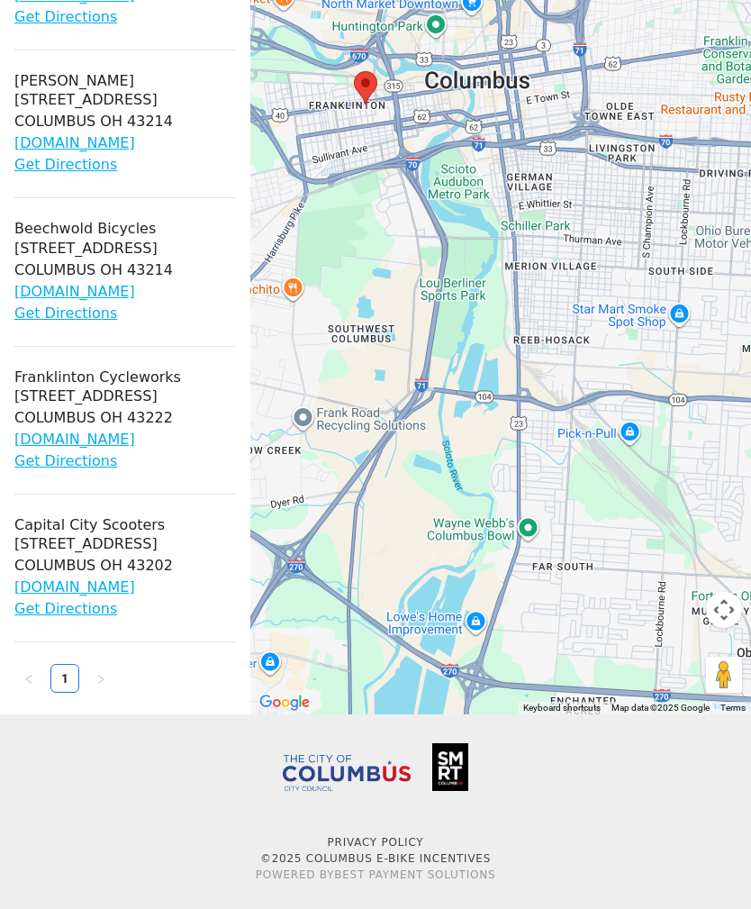
click at [135, 590] on link "[DOMAIN_NAME]" at bounding box center [74, 586] width 121 height 17
click at [93, 159] on link "Get Directions" at bounding box center [65, 164] width 103 height 17
click at [133, 148] on link "[DOMAIN_NAME]" at bounding box center [74, 142] width 121 height 17
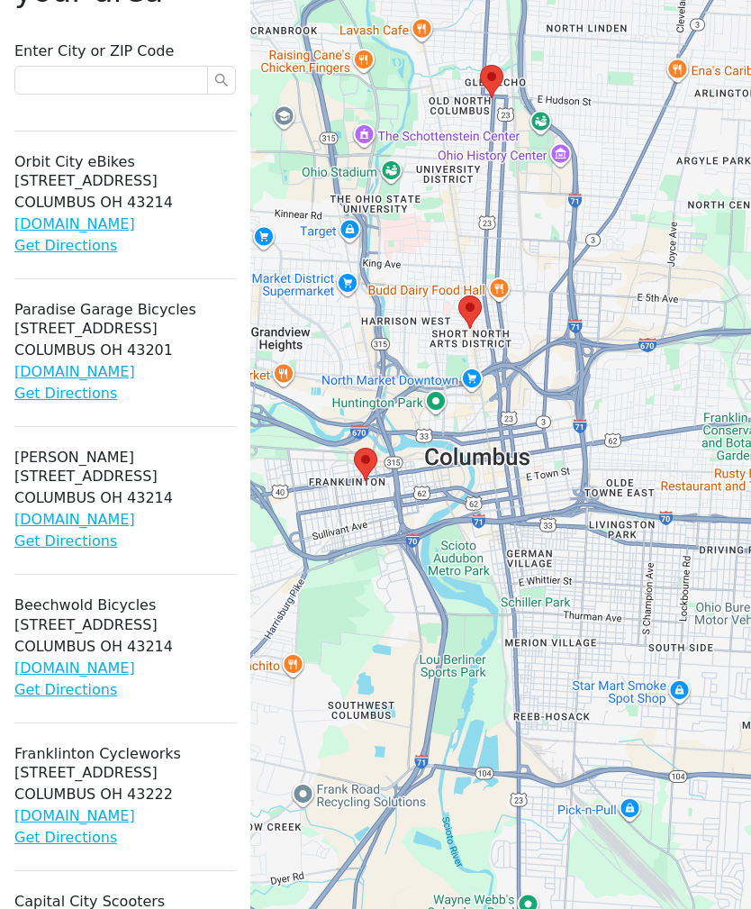
scroll to position [234, 0]
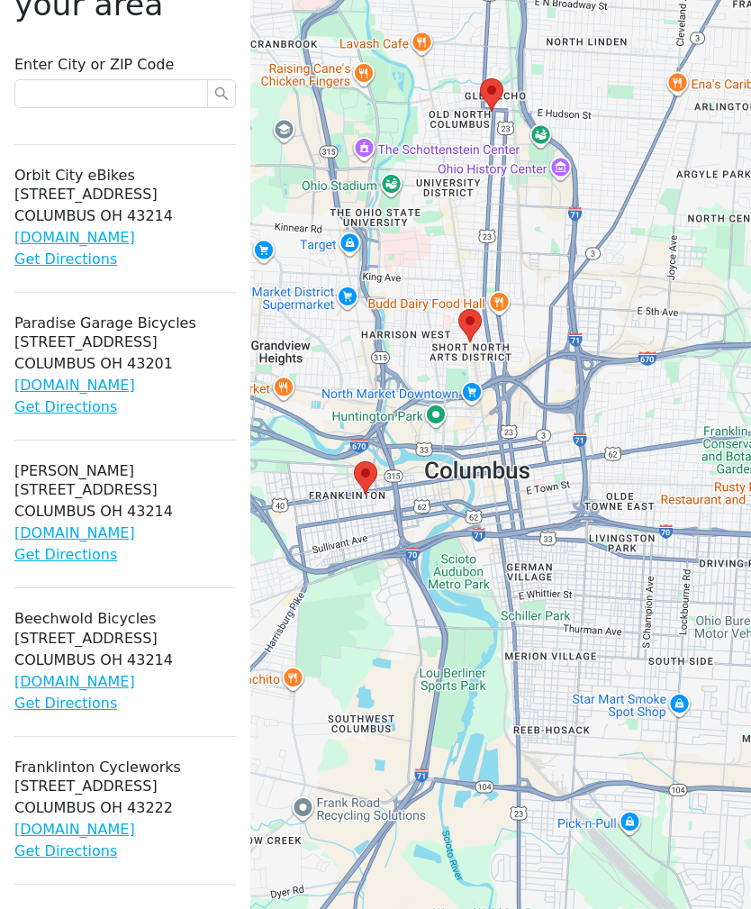
click at [131, 236] on link "[DOMAIN_NAME]" at bounding box center [74, 237] width 121 height 17
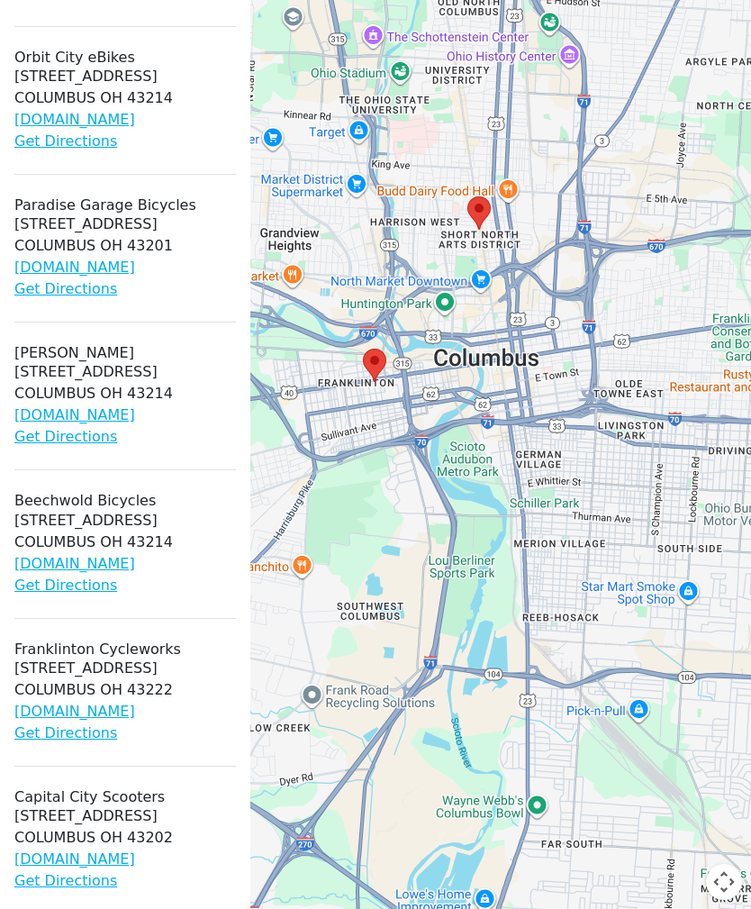
scroll to position [348, 0]
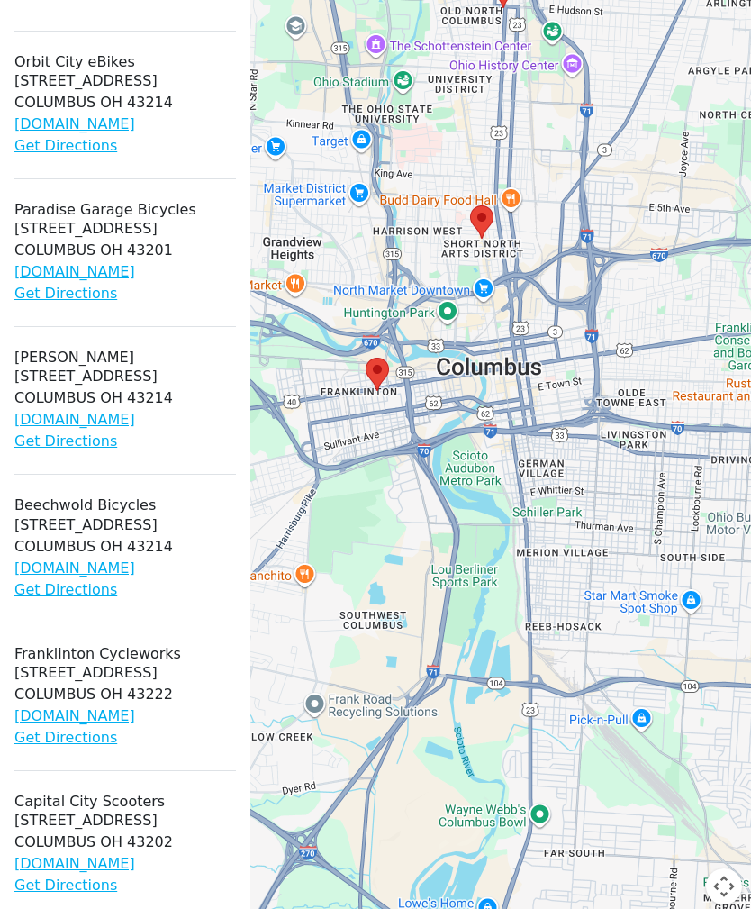
click at [127, 564] on link "[DOMAIN_NAME]" at bounding box center [74, 567] width 121 height 17
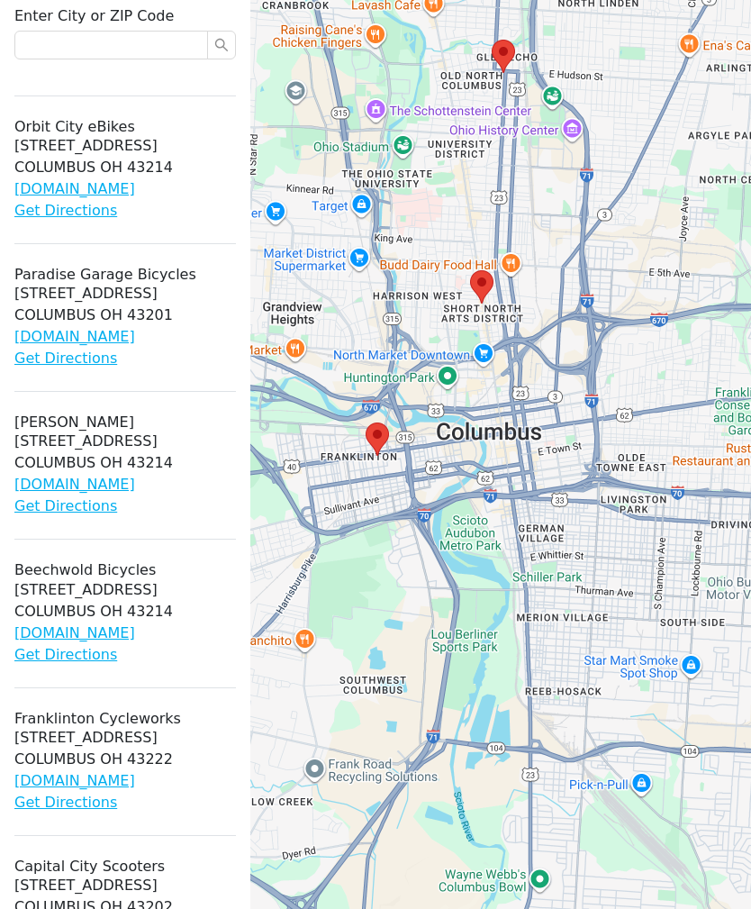
scroll to position [283, 0]
click at [129, 342] on link "[DOMAIN_NAME]" at bounding box center [74, 336] width 121 height 17
click at [122, 784] on link "[DOMAIN_NAME]" at bounding box center [74, 779] width 121 height 17
